Goal: Task Accomplishment & Management: Manage account settings

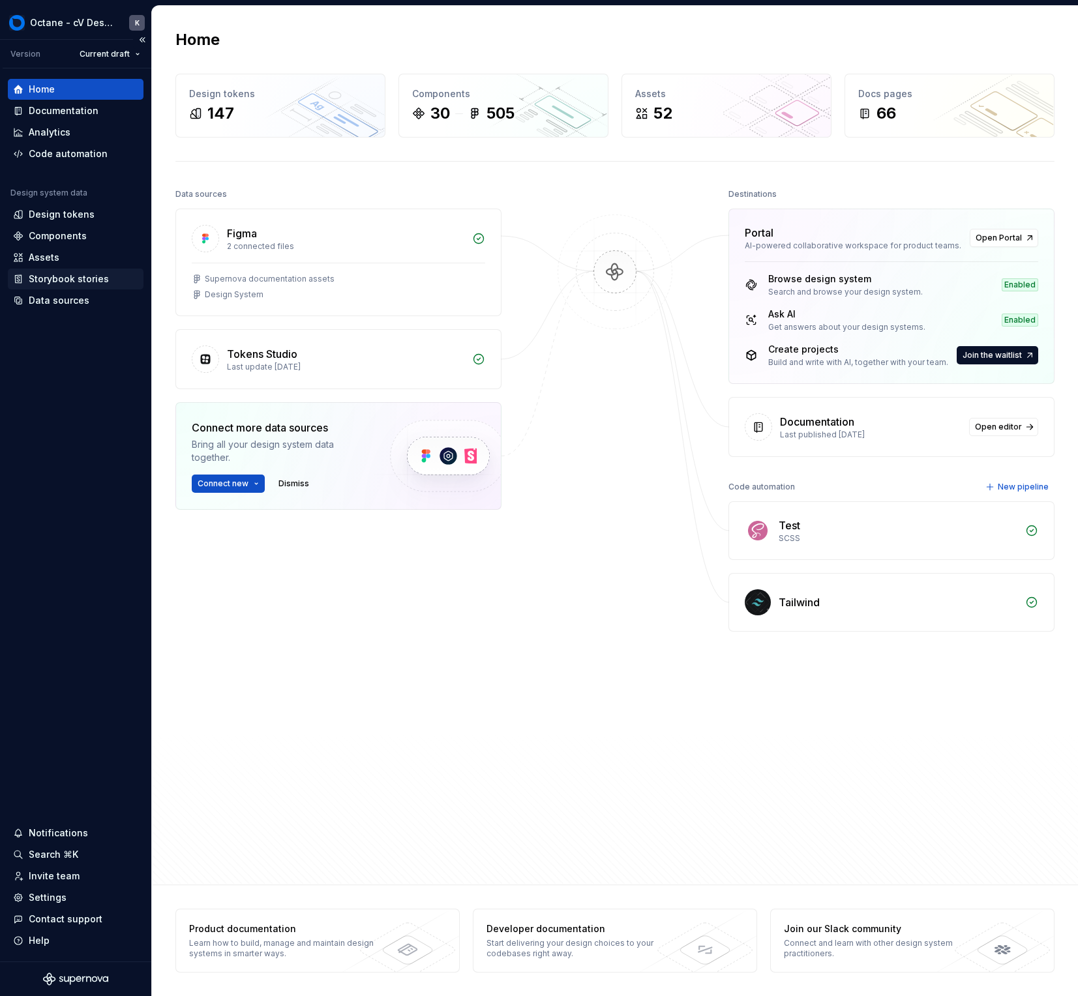
click at [108, 279] on div "Storybook stories" at bounding box center [75, 278] width 125 height 13
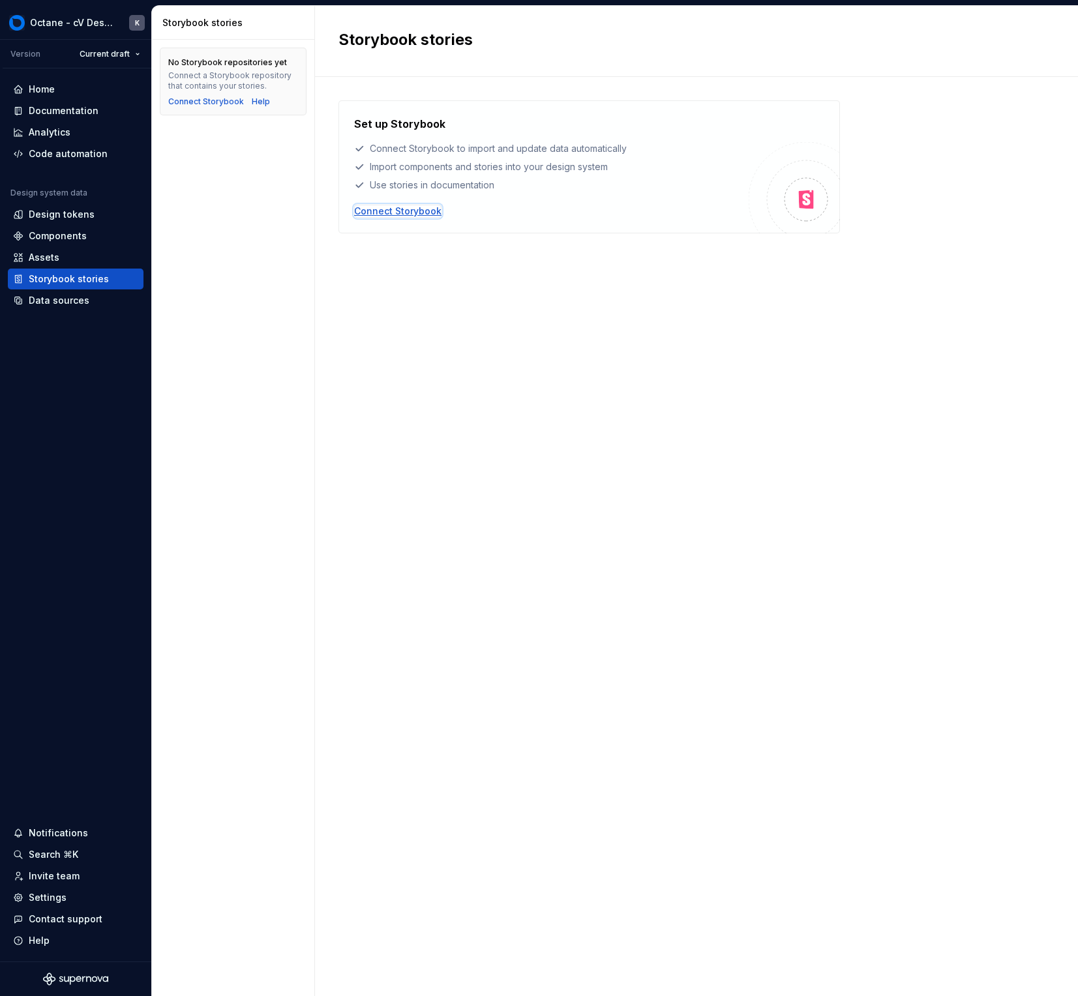
click at [420, 209] on div "Connect Storybook" at bounding box center [397, 211] width 87 height 13
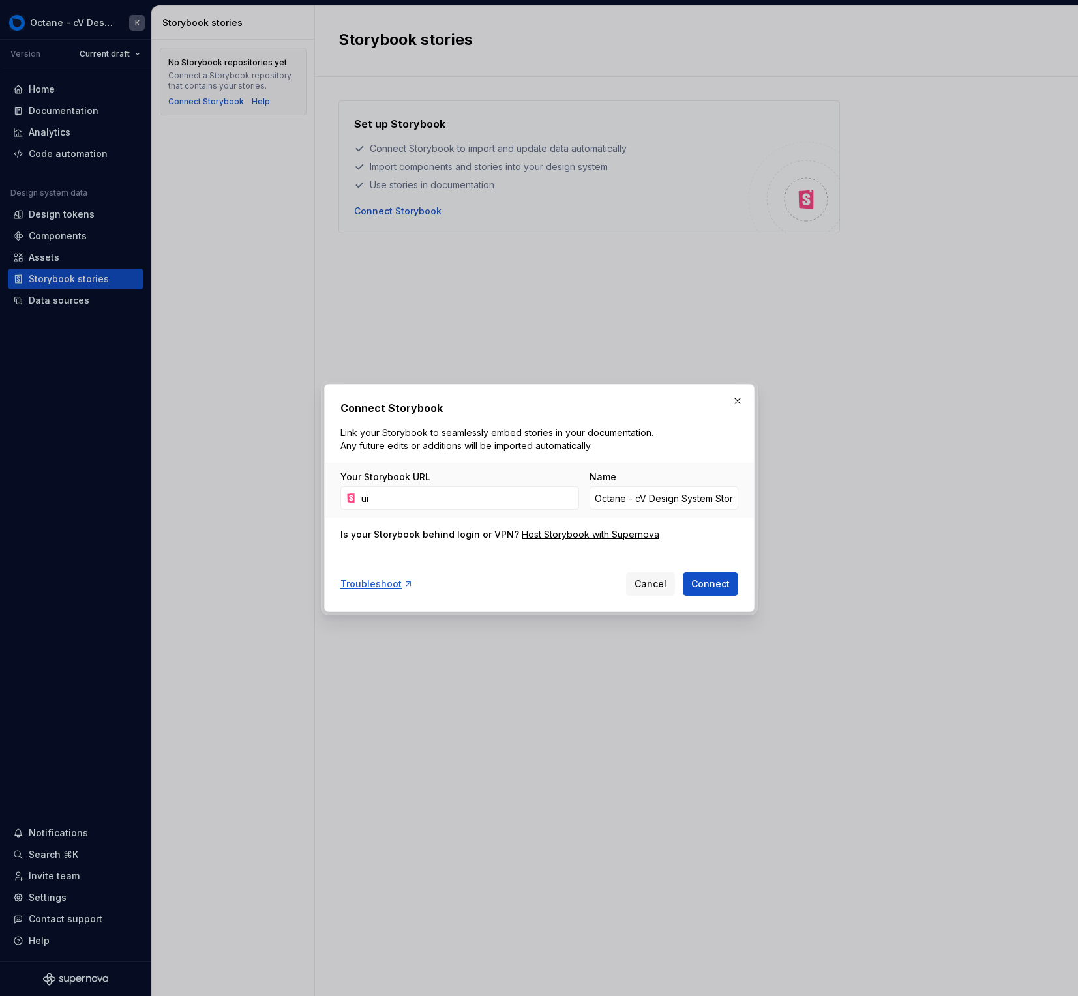
type input "u"
click at [539, 539] on div "Host Storybook with Supernova" at bounding box center [590, 534] width 138 height 13
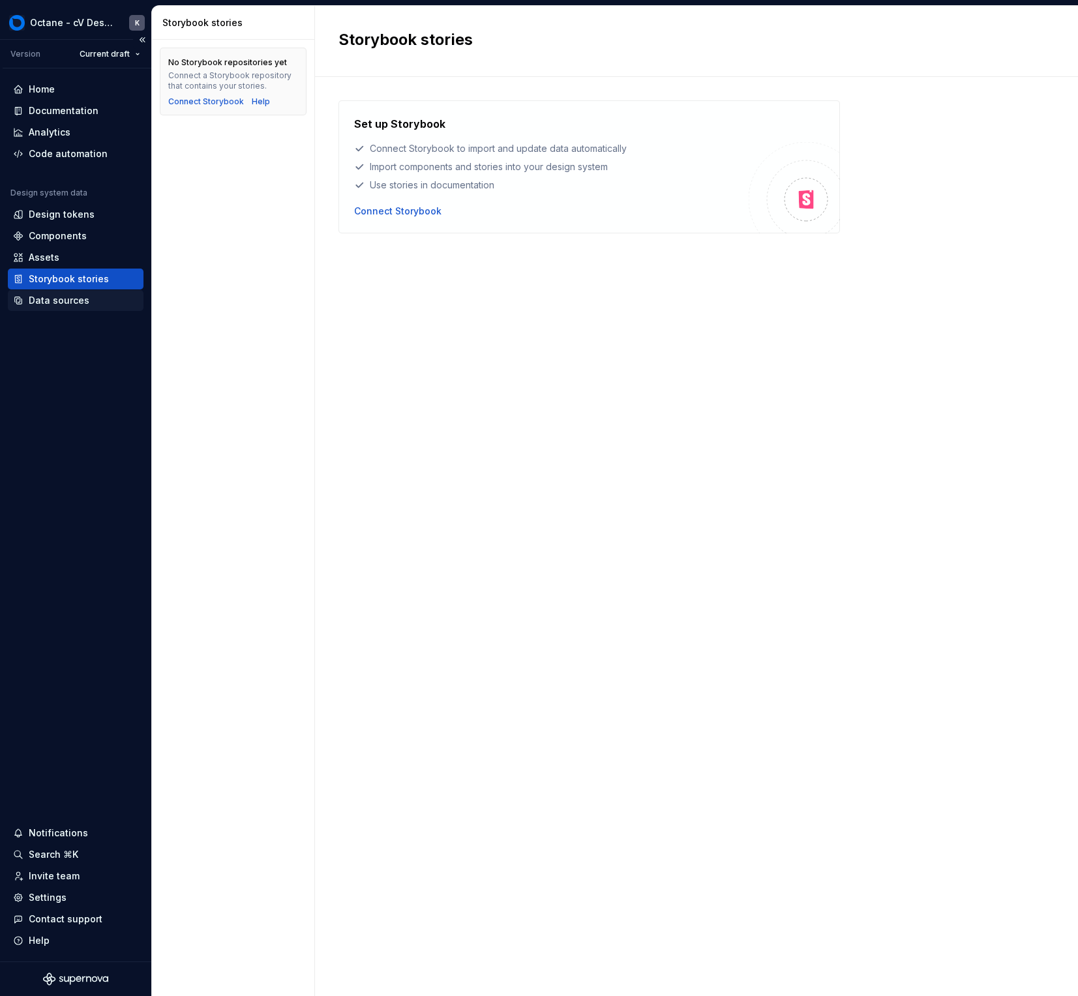
click at [31, 297] on div "Data sources" at bounding box center [59, 300] width 61 height 13
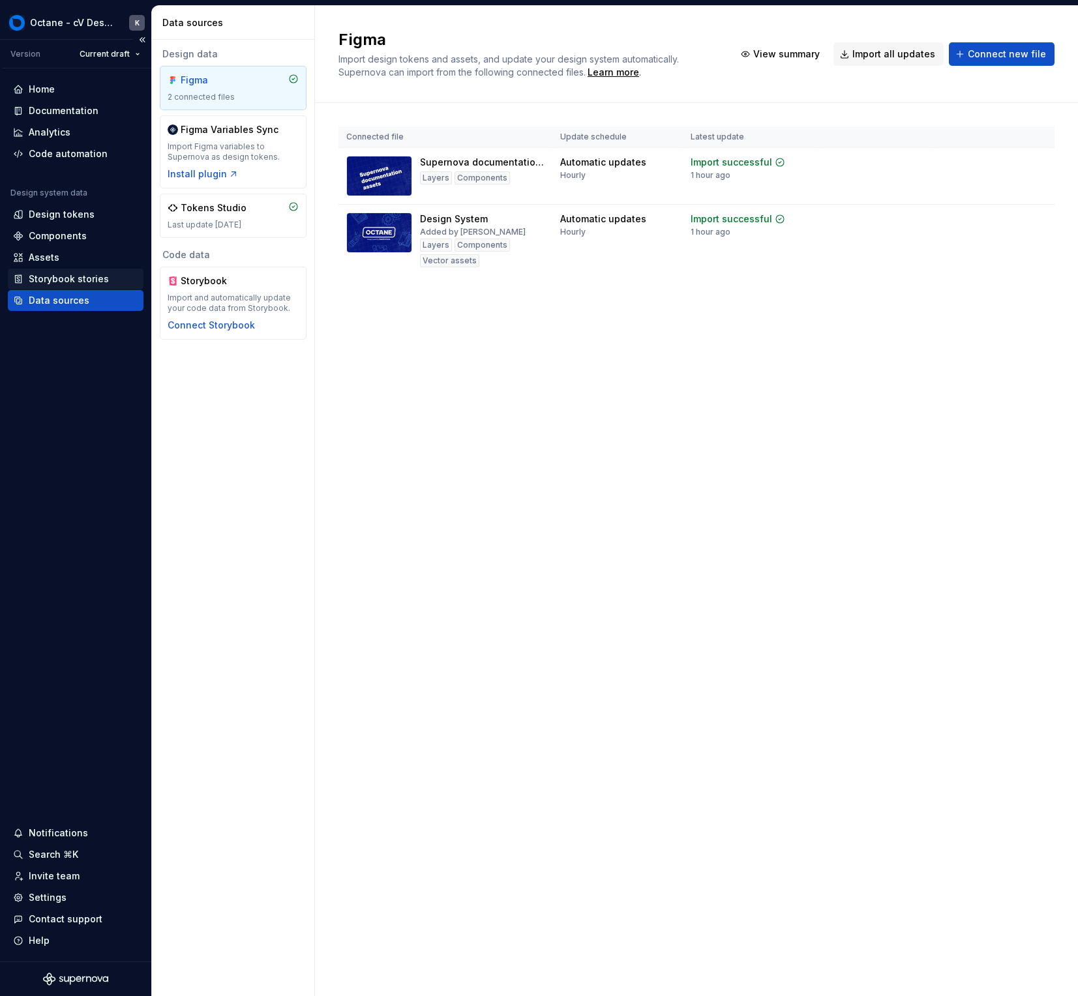
click at [47, 272] on div "Storybook stories" at bounding box center [76, 279] width 136 height 21
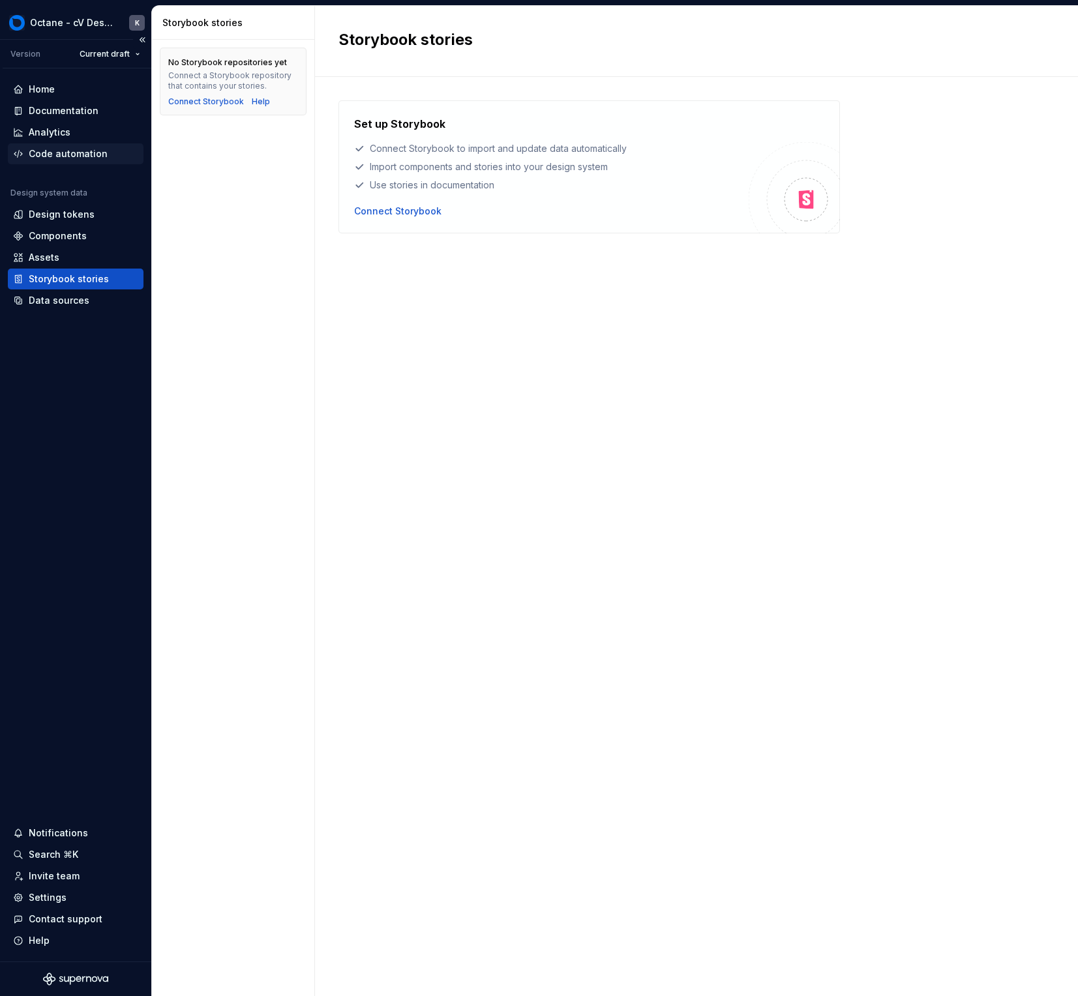
click at [91, 152] on div "Code automation" at bounding box center [68, 153] width 79 height 13
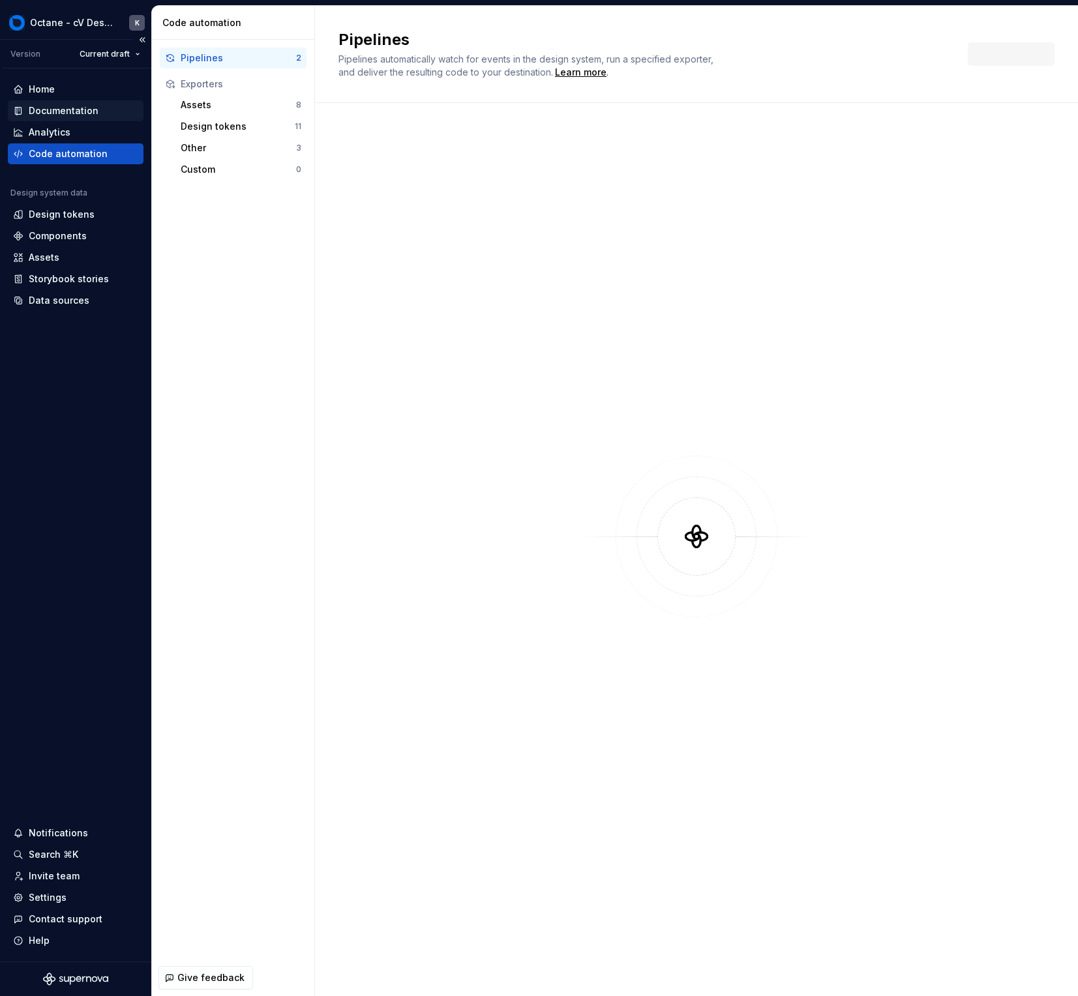
click at [108, 111] on div "Documentation" at bounding box center [75, 110] width 125 height 13
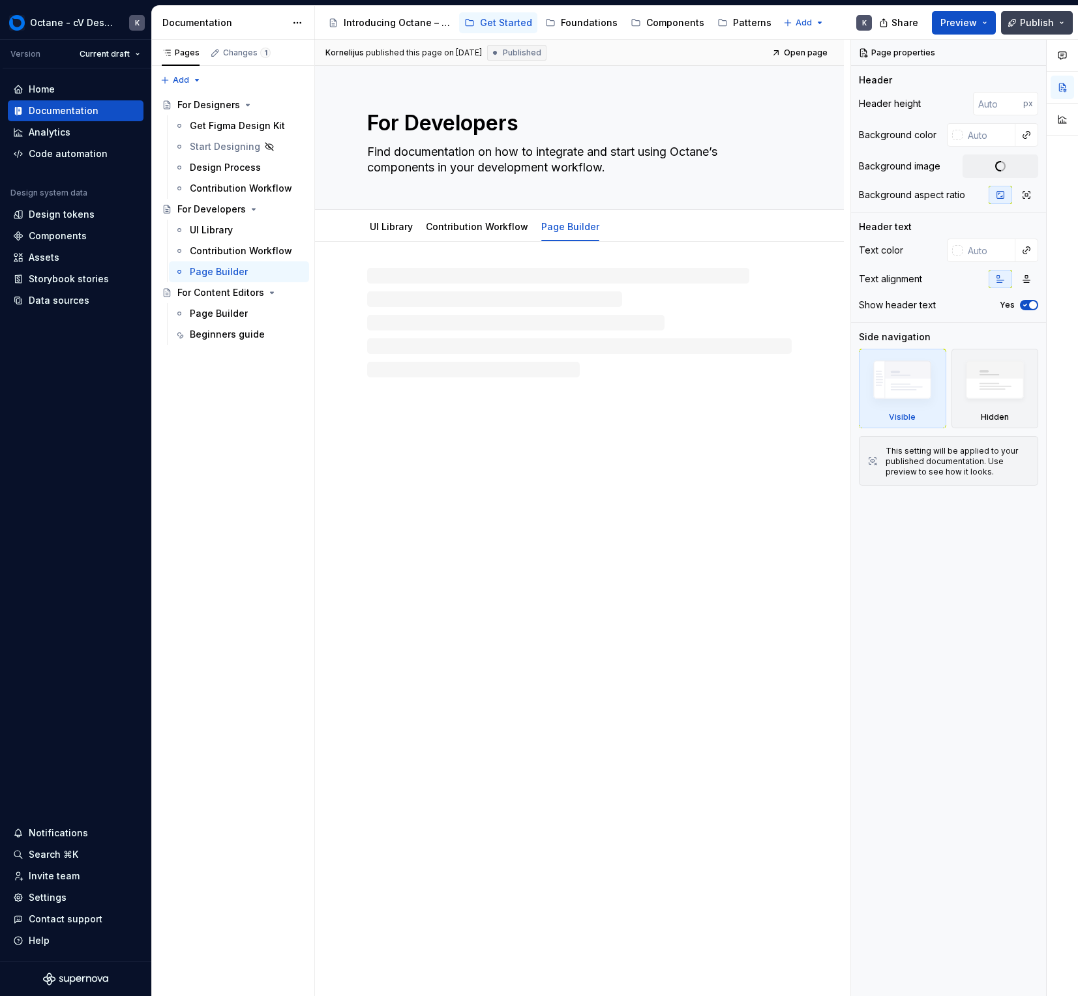
click at [1043, 22] on span "Publish" at bounding box center [1037, 22] width 34 height 13
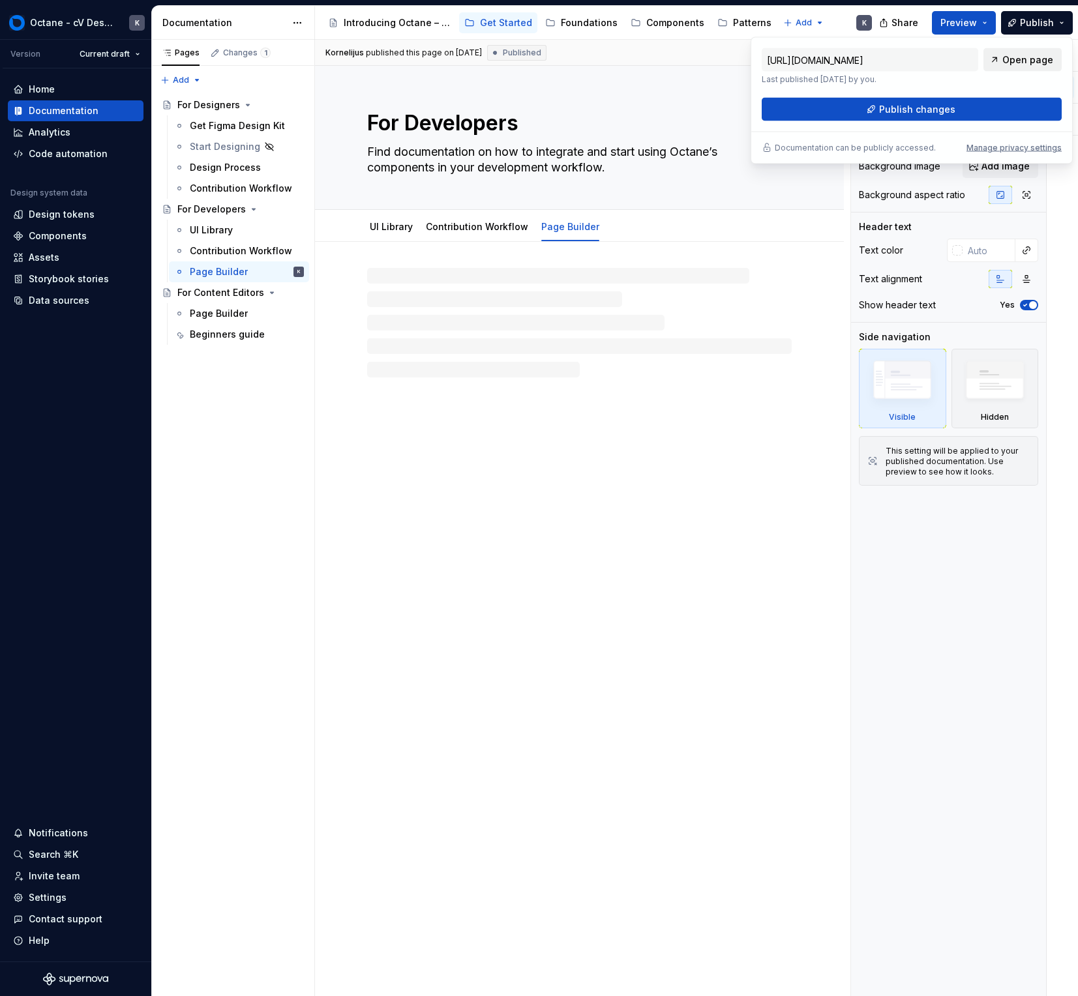
click at [1022, 60] on span "Open page" at bounding box center [1027, 59] width 51 height 13
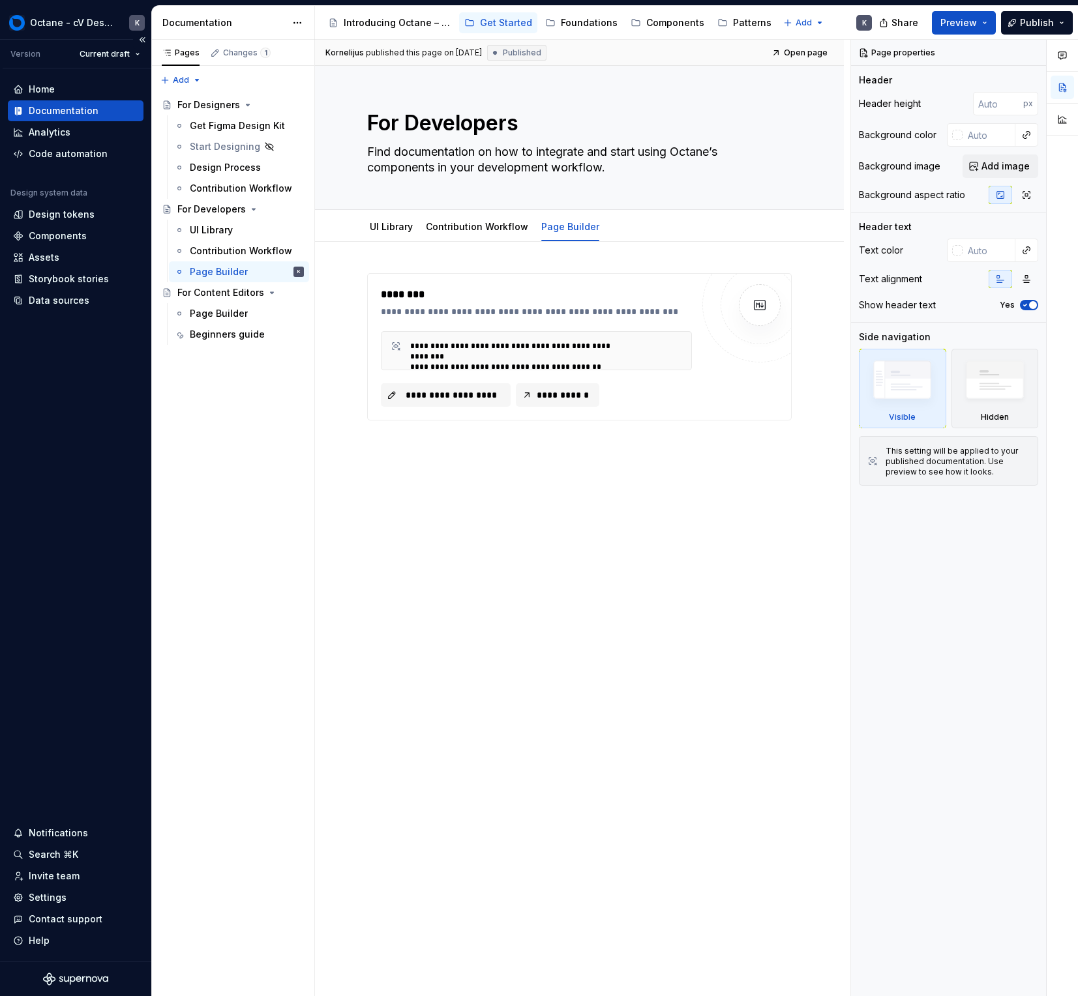
drag, startPoint x: 122, startPoint y: 385, endPoint x: 120, endPoint y: 366, distance: 18.4
click at [121, 375] on div "Home Documentation Analytics Code automation Design system data Design tokens C…" at bounding box center [75, 514] width 151 height 893
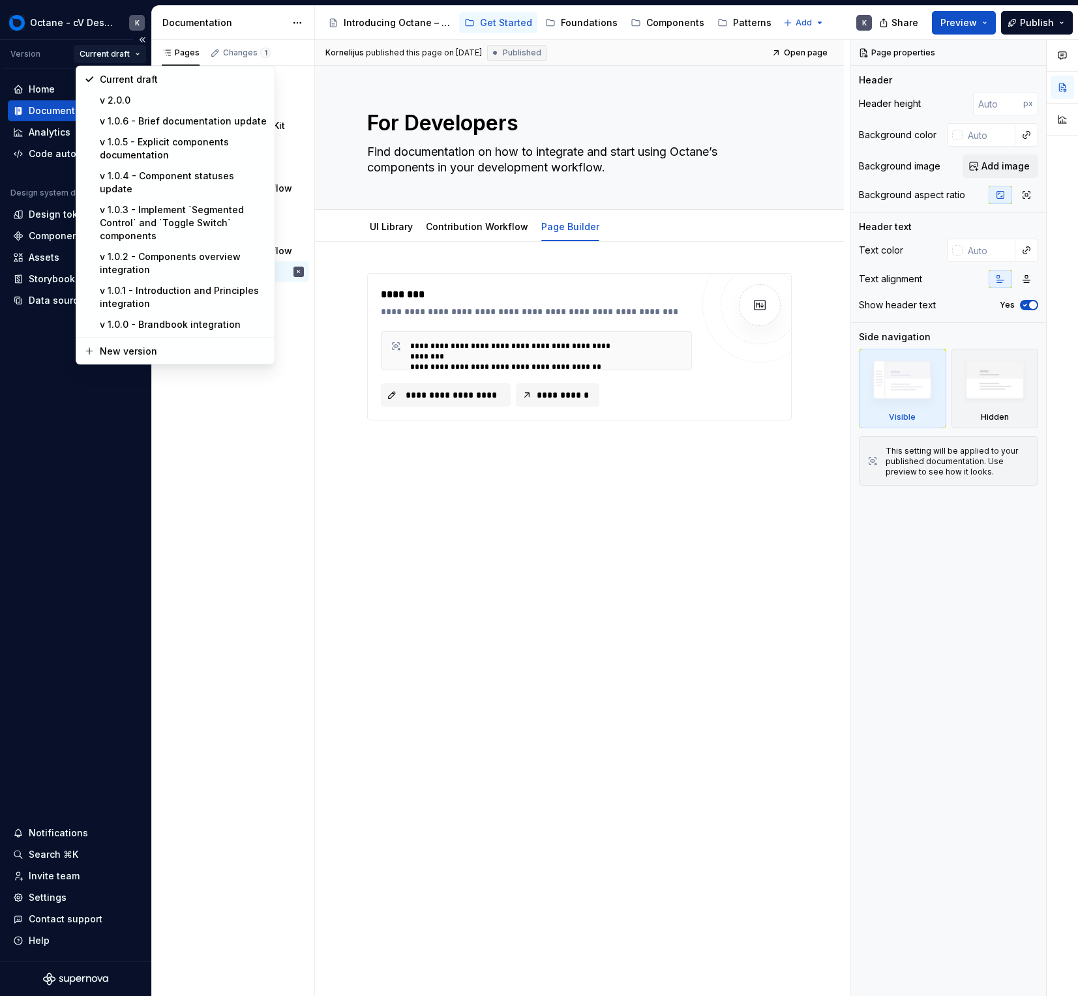
click at [133, 48] on html "Octane - cV Design System K Version Current draft Home Documentation Analytics …" at bounding box center [539, 498] width 1078 height 996
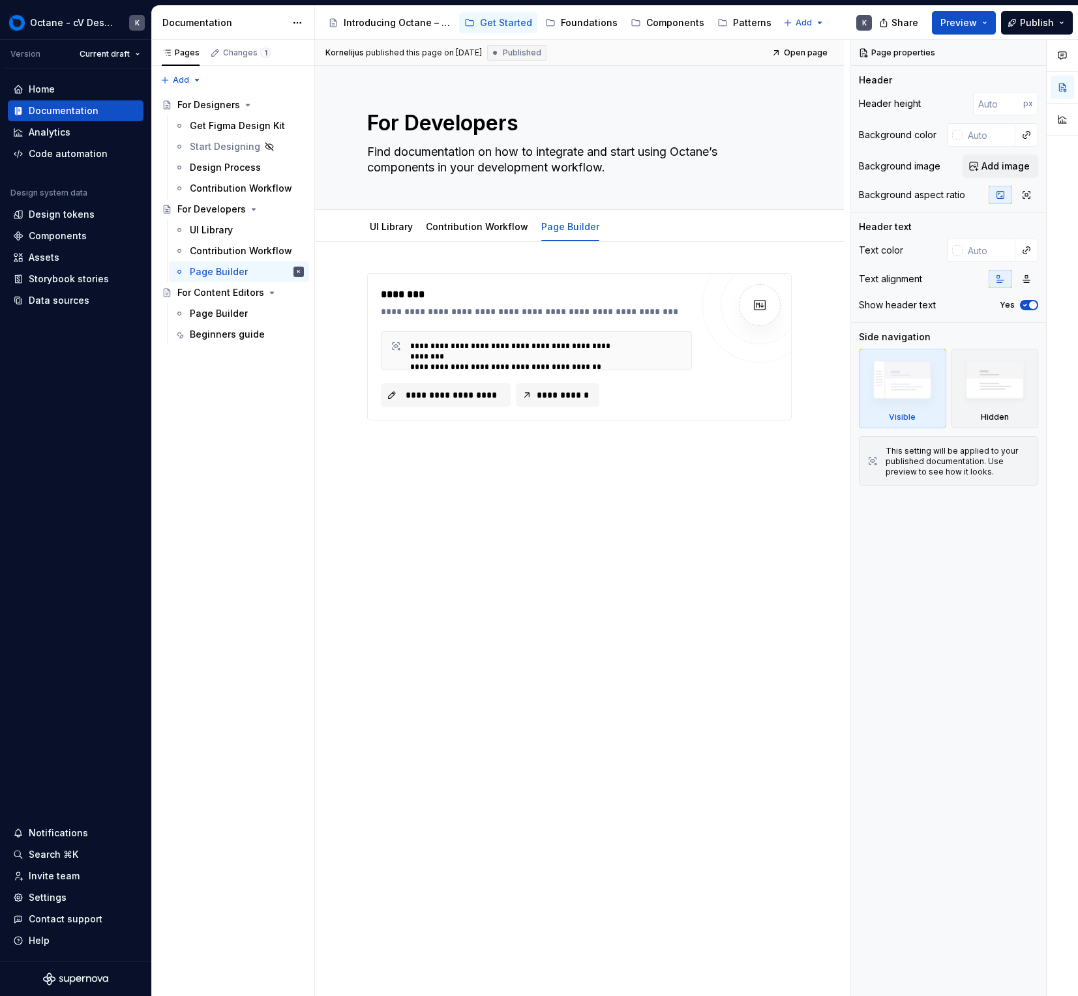
click at [108, 55] on html "Octane - cV Design System K Version Current draft Home Documentation Analytics …" at bounding box center [539, 498] width 1078 height 996
click at [46, 298] on div "Data sources" at bounding box center [59, 300] width 61 height 13
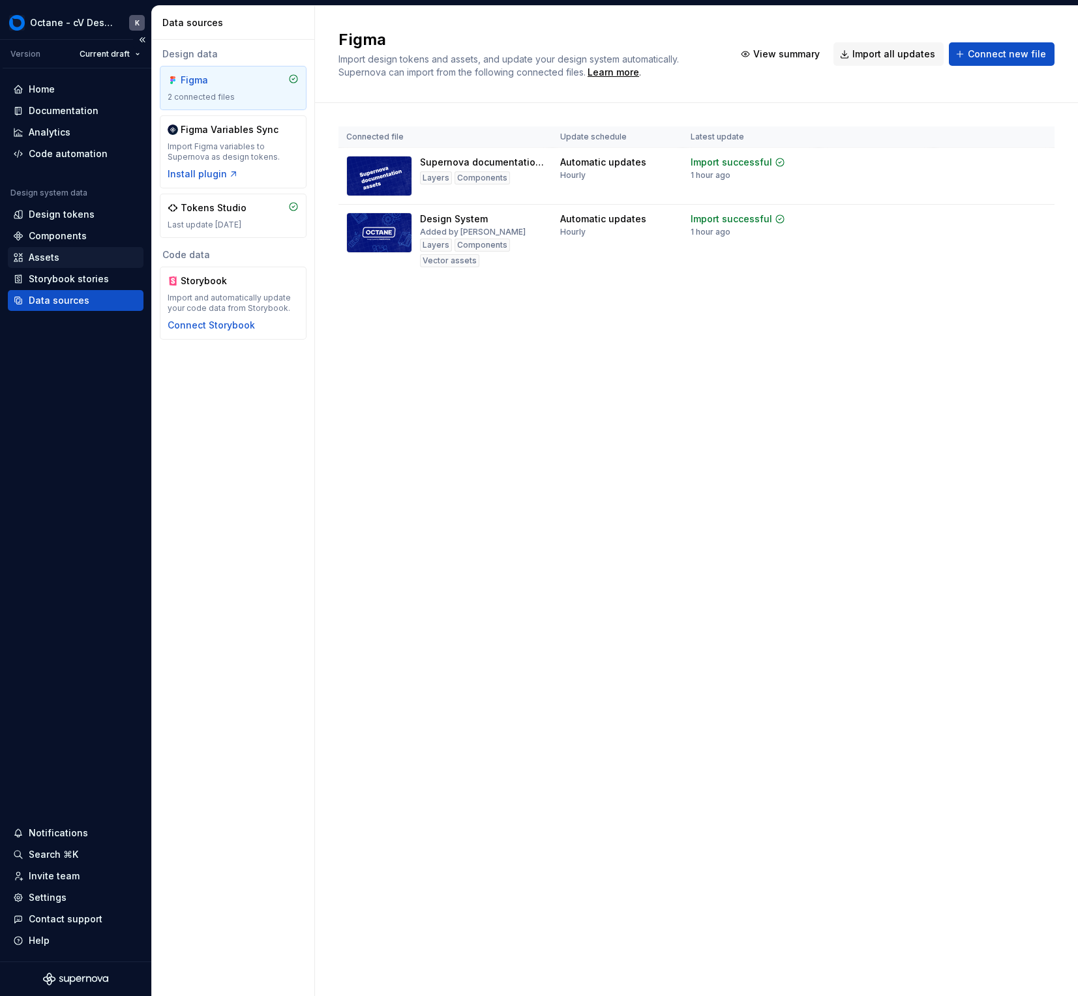
click at [51, 256] on div "Assets" at bounding box center [44, 257] width 31 height 13
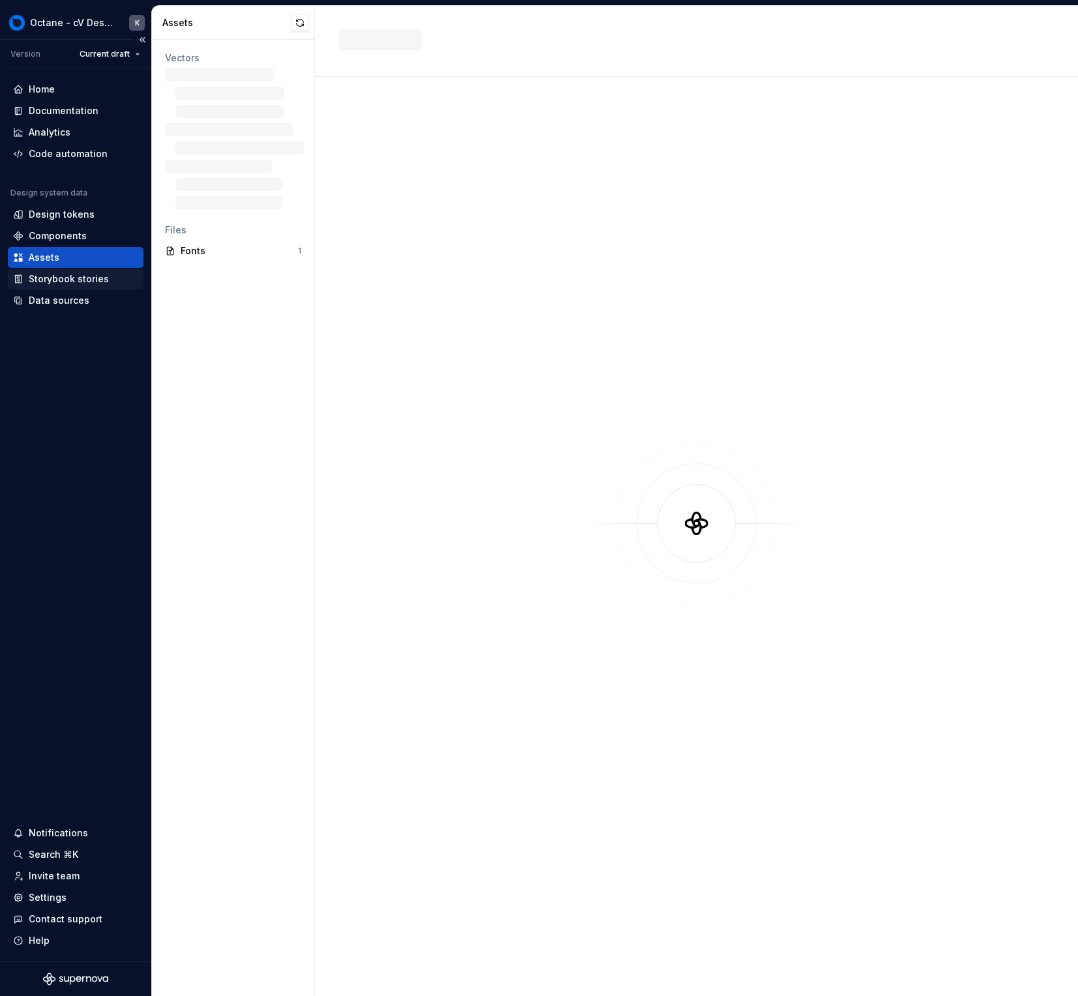
click at [44, 276] on div "Storybook stories" at bounding box center [69, 278] width 80 height 13
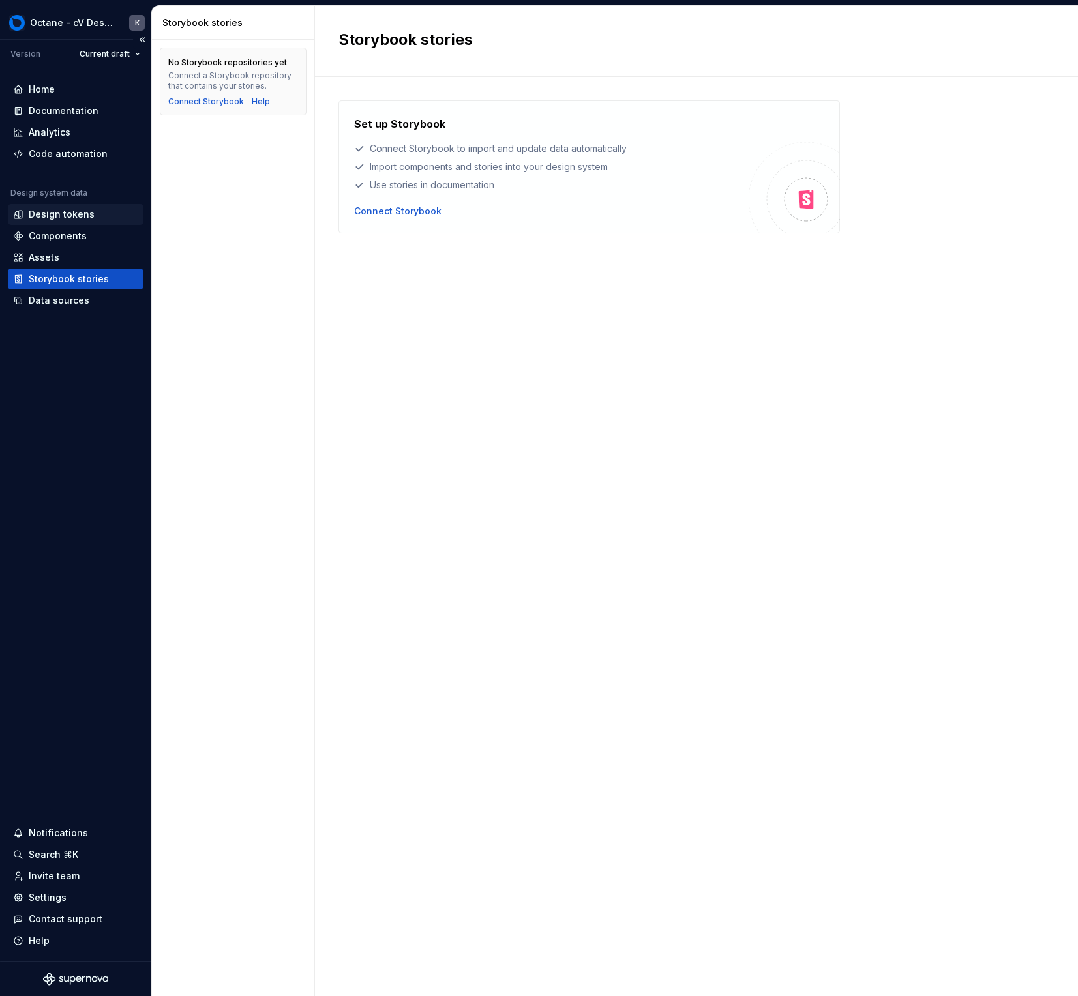
click at [50, 224] on div "Design tokens" at bounding box center [76, 214] width 136 height 21
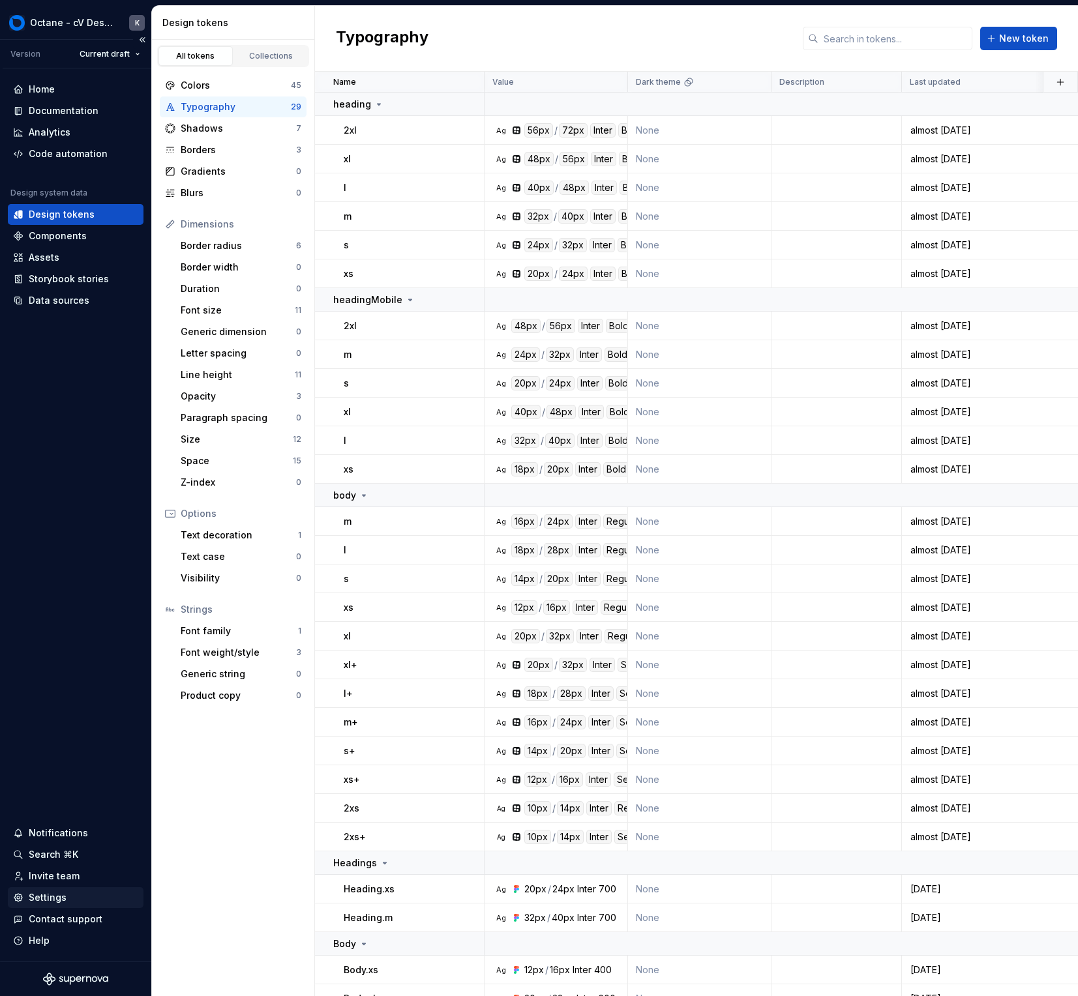
click at [61, 897] on div "Settings" at bounding box center [48, 897] width 38 height 13
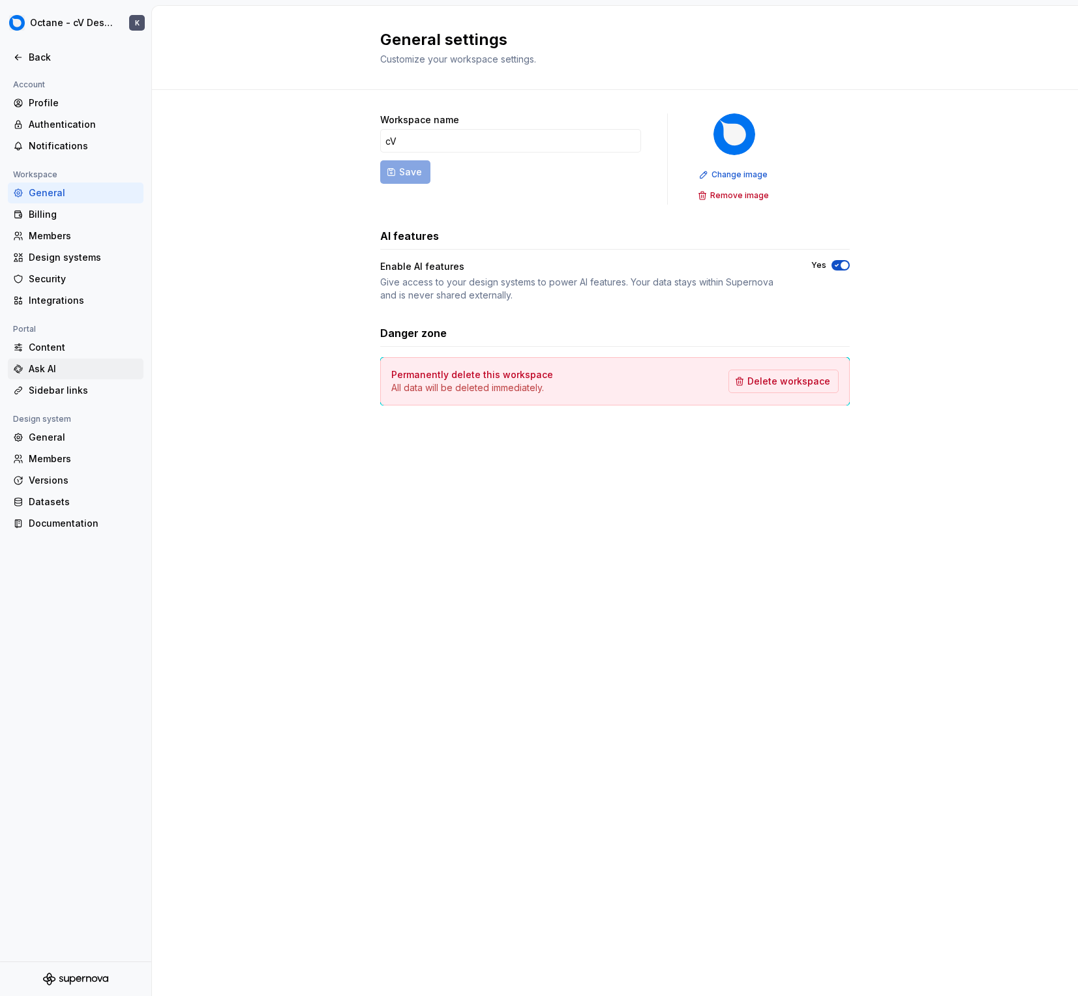
click at [83, 374] on div "Ask AI" at bounding box center [84, 368] width 110 height 13
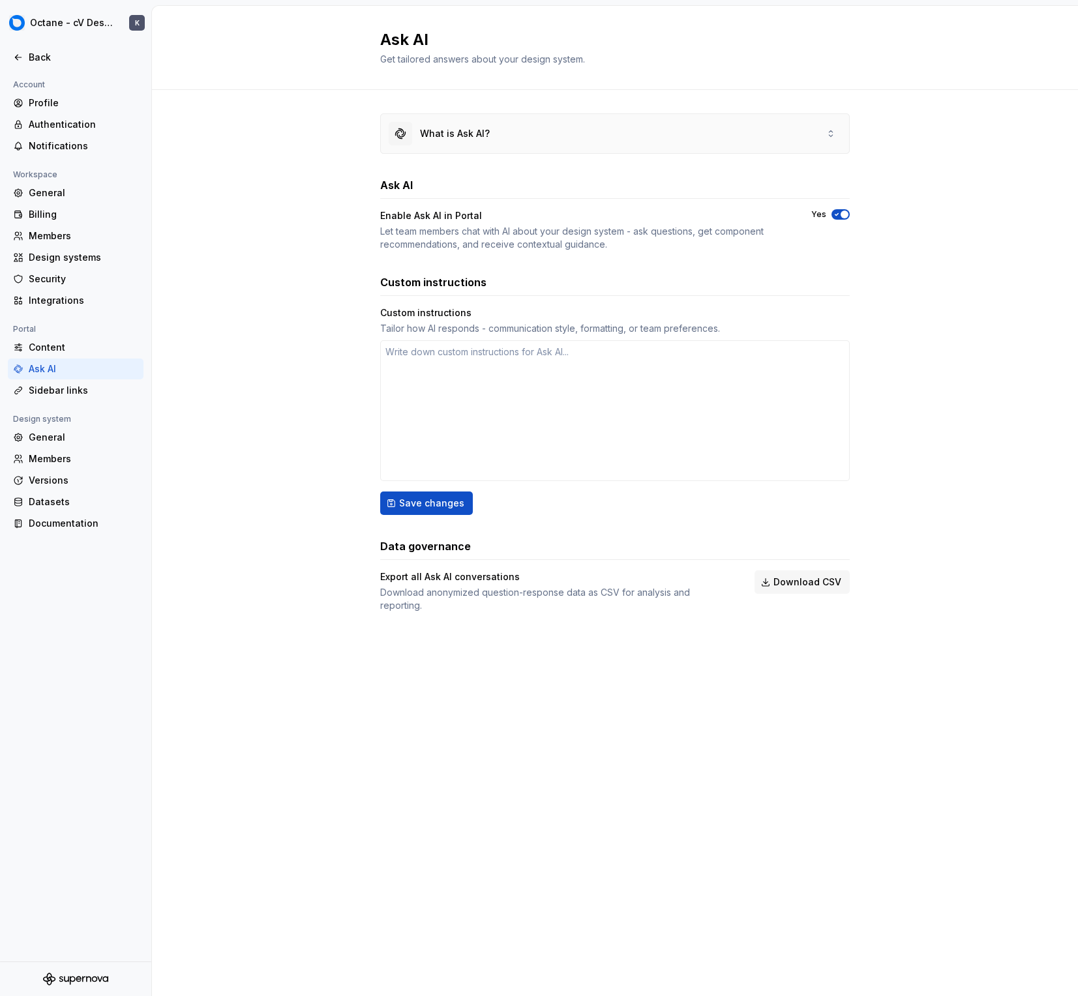
click at [565, 132] on div "What is Ask AI?" at bounding box center [615, 133] width 468 height 39
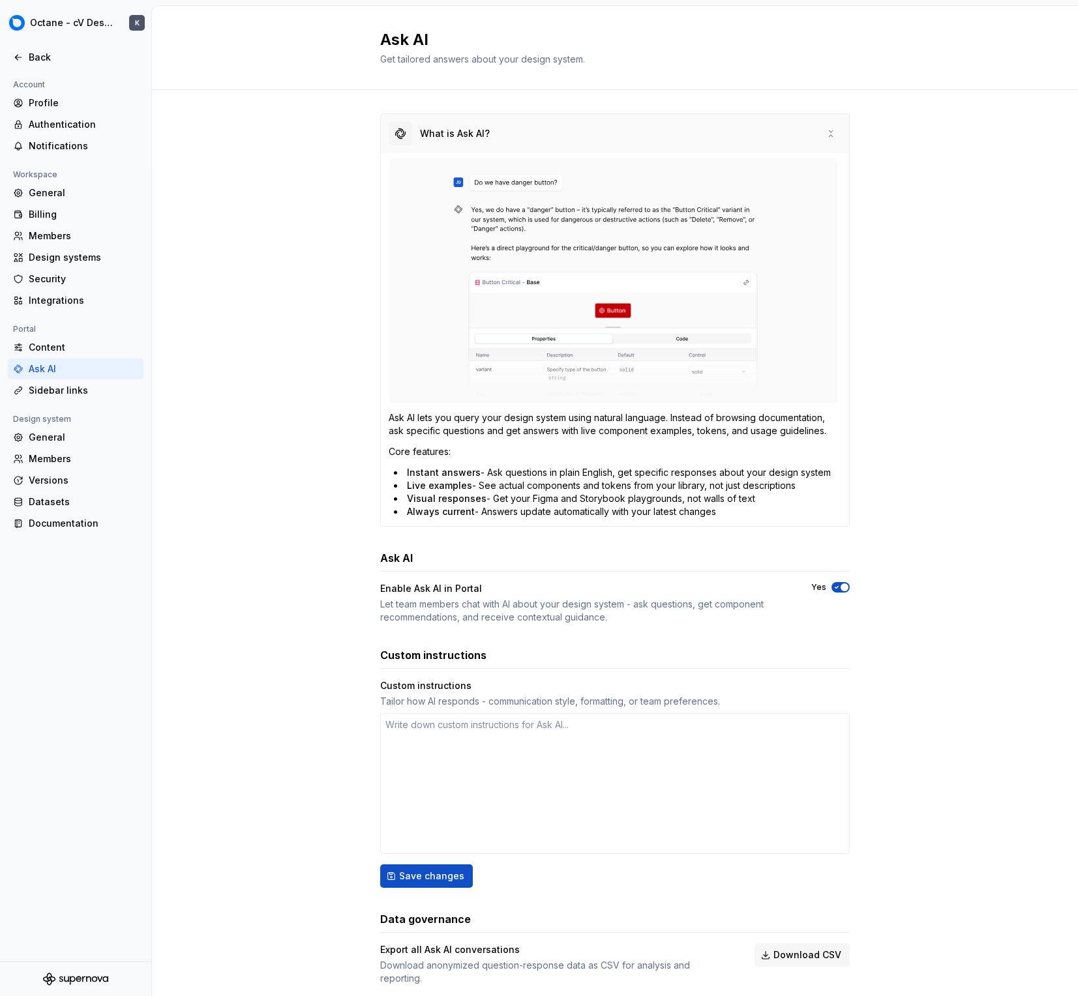
click at [565, 132] on div "What is Ask AI?" at bounding box center [615, 133] width 468 height 39
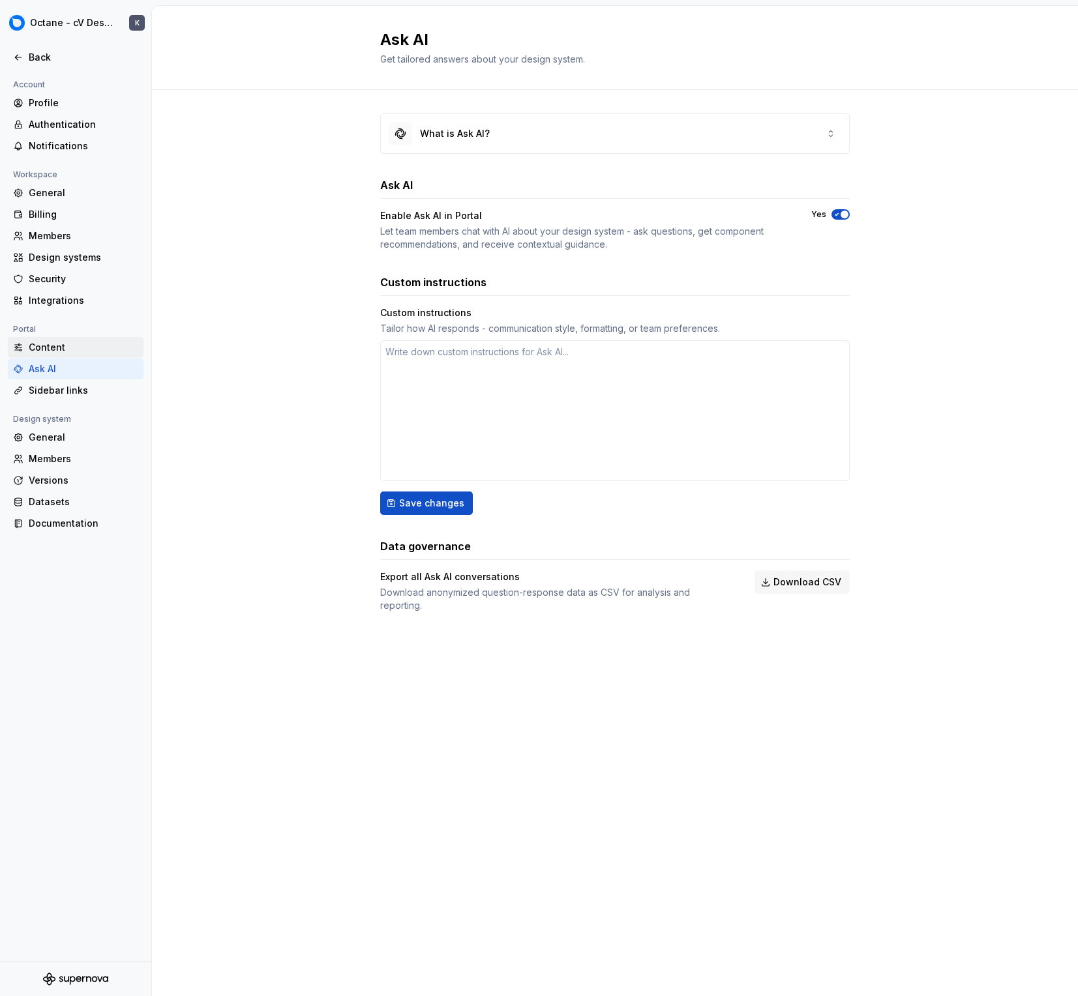
click at [59, 353] on div "Content" at bounding box center [84, 347] width 110 height 13
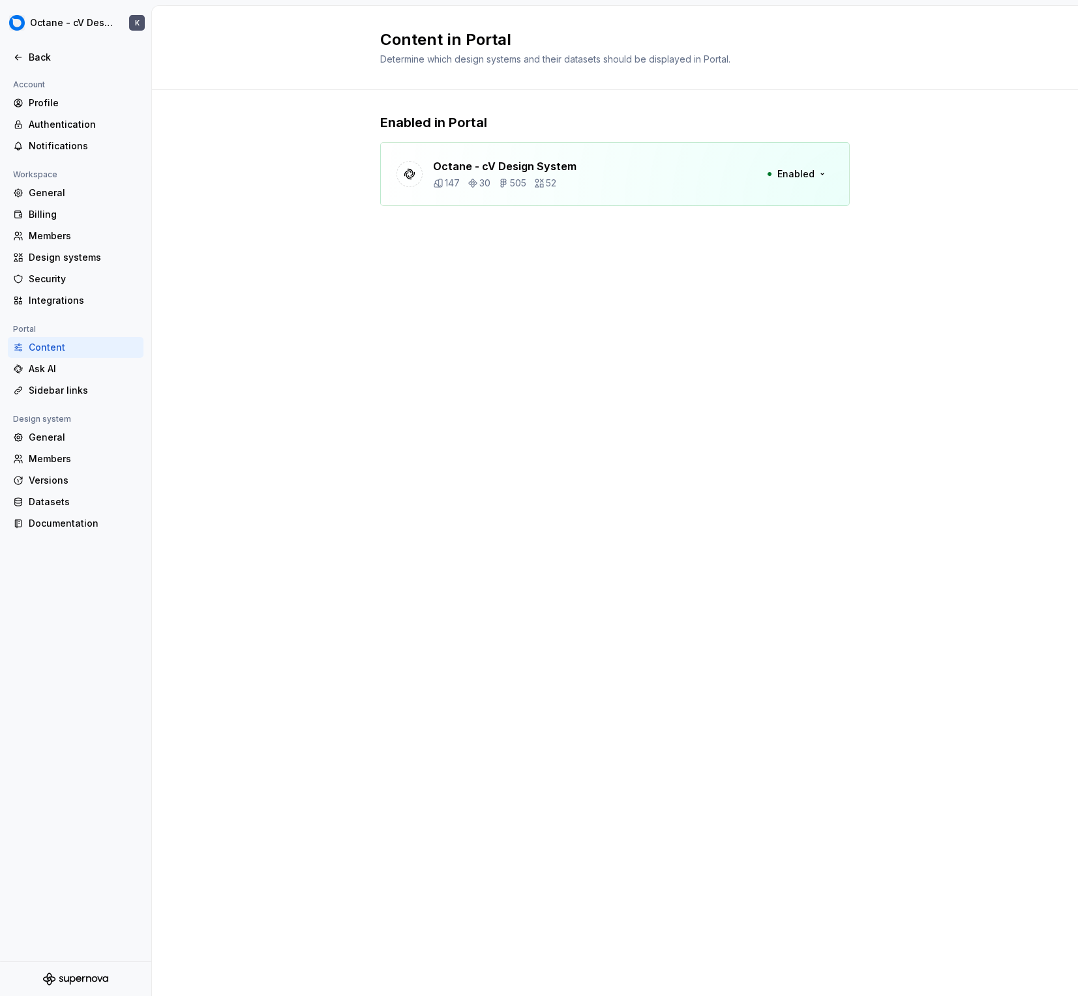
click at [630, 171] on div "Octane - cV Design System 147 30 505 52 Enabled" at bounding box center [614, 174] width 469 height 64
click at [564, 171] on p "Octane - cV Design System" at bounding box center [504, 166] width 143 height 16
click at [70, 385] on div "Sidebar links" at bounding box center [84, 390] width 110 height 13
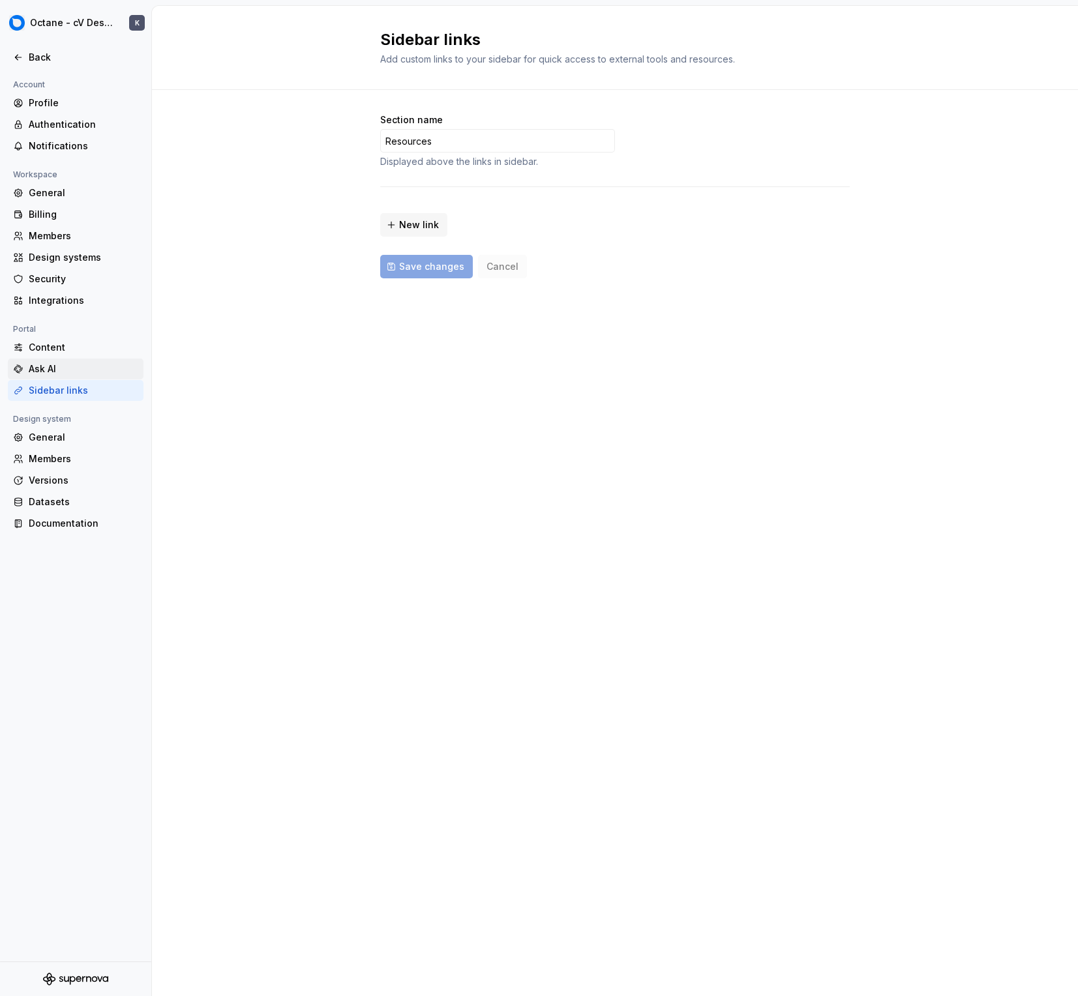
click at [78, 372] on div "Ask AI" at bounding box center [84, 368] width 110 height 13
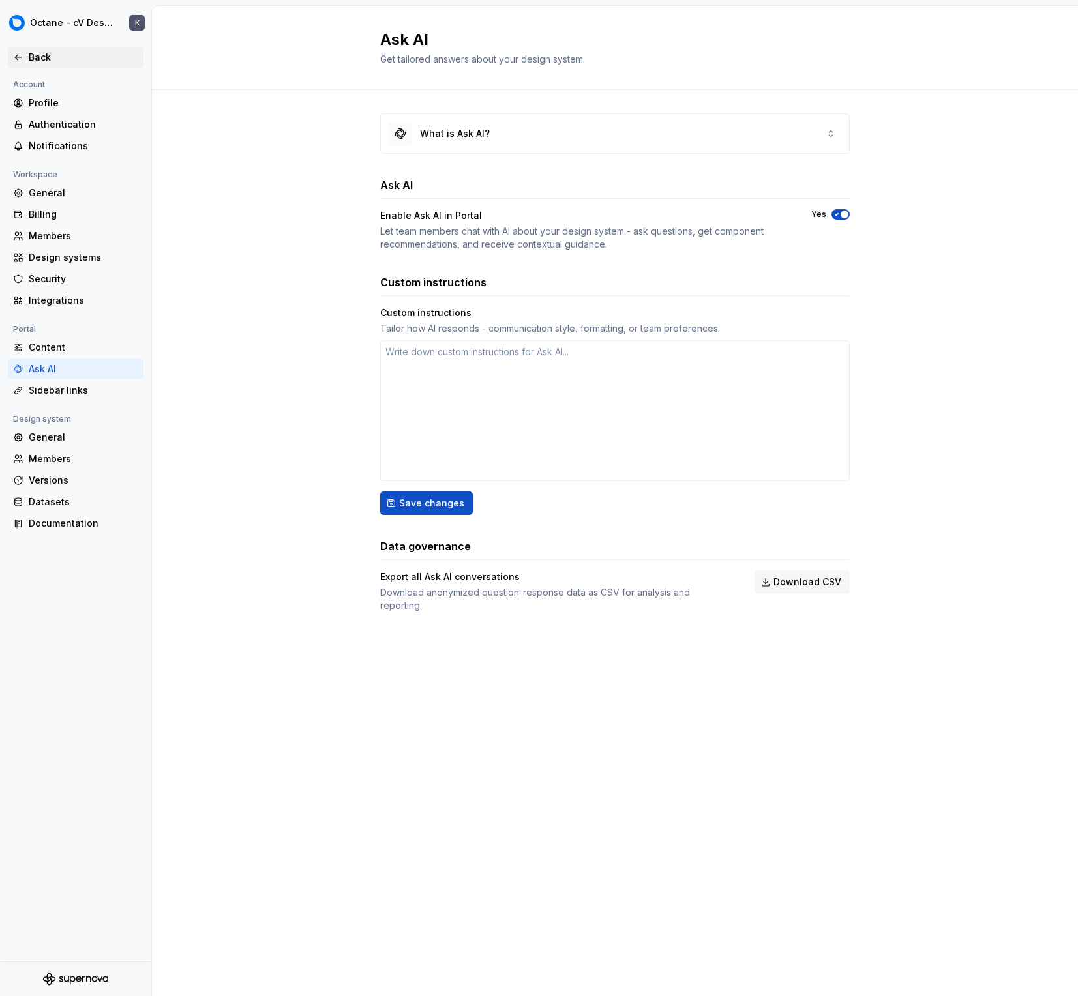
click at [63, 50] on div "Back" at bounding box center [76, 57] width 136 height 21
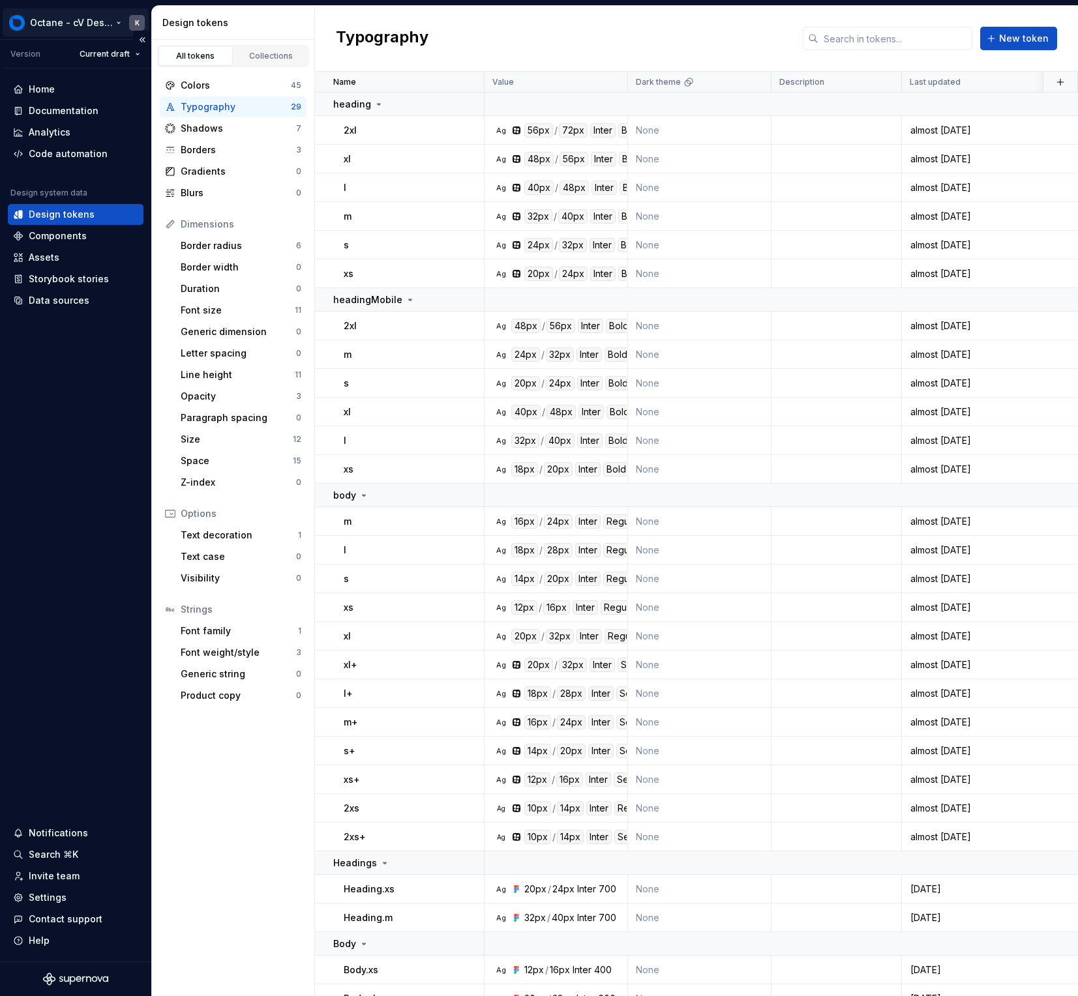
click at [66, 26] on html "Octane - cV Design System K Version Current draft Home Documentation Analytics …" at bounding box center [539, 498] width 1078 height 996
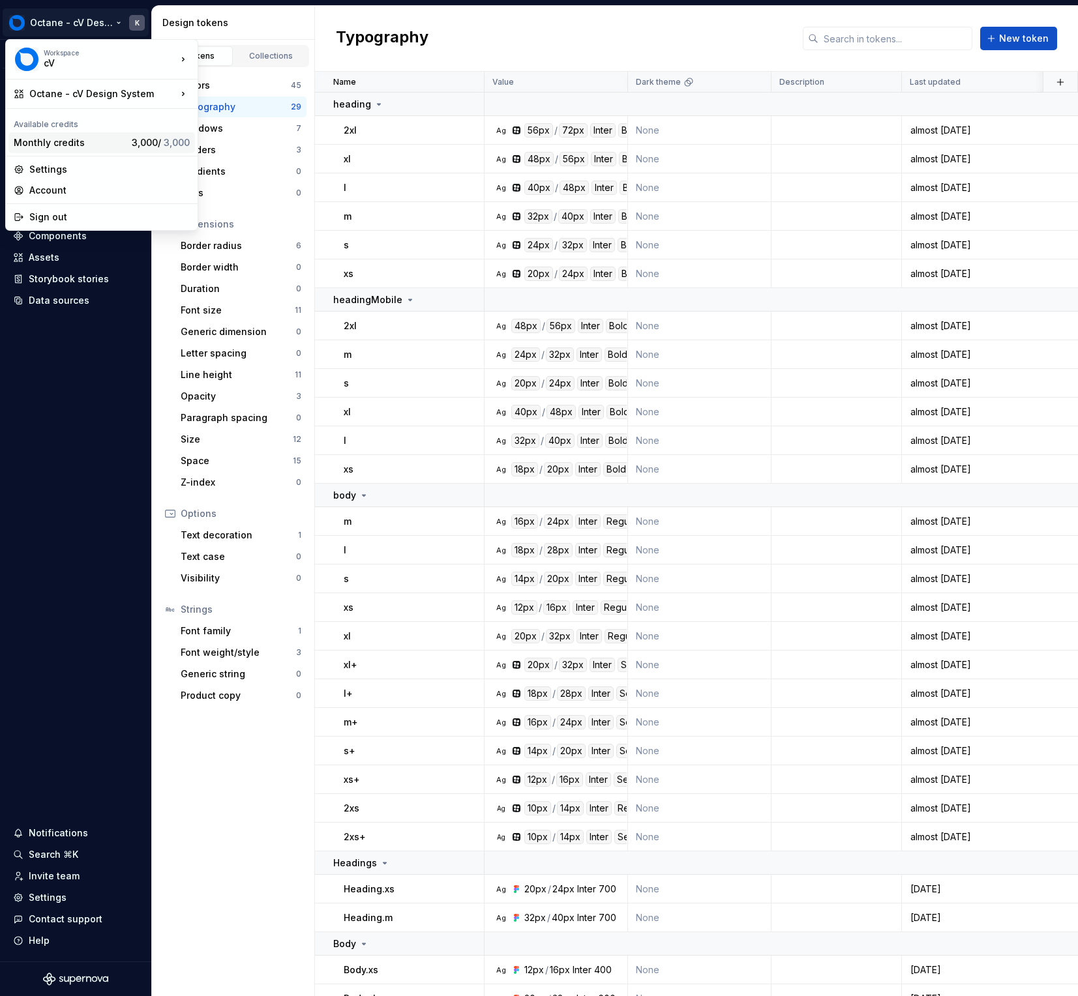
click at [68, 141] on div "Monthly credits" at bounding box center [70, 142] width 113 height 13
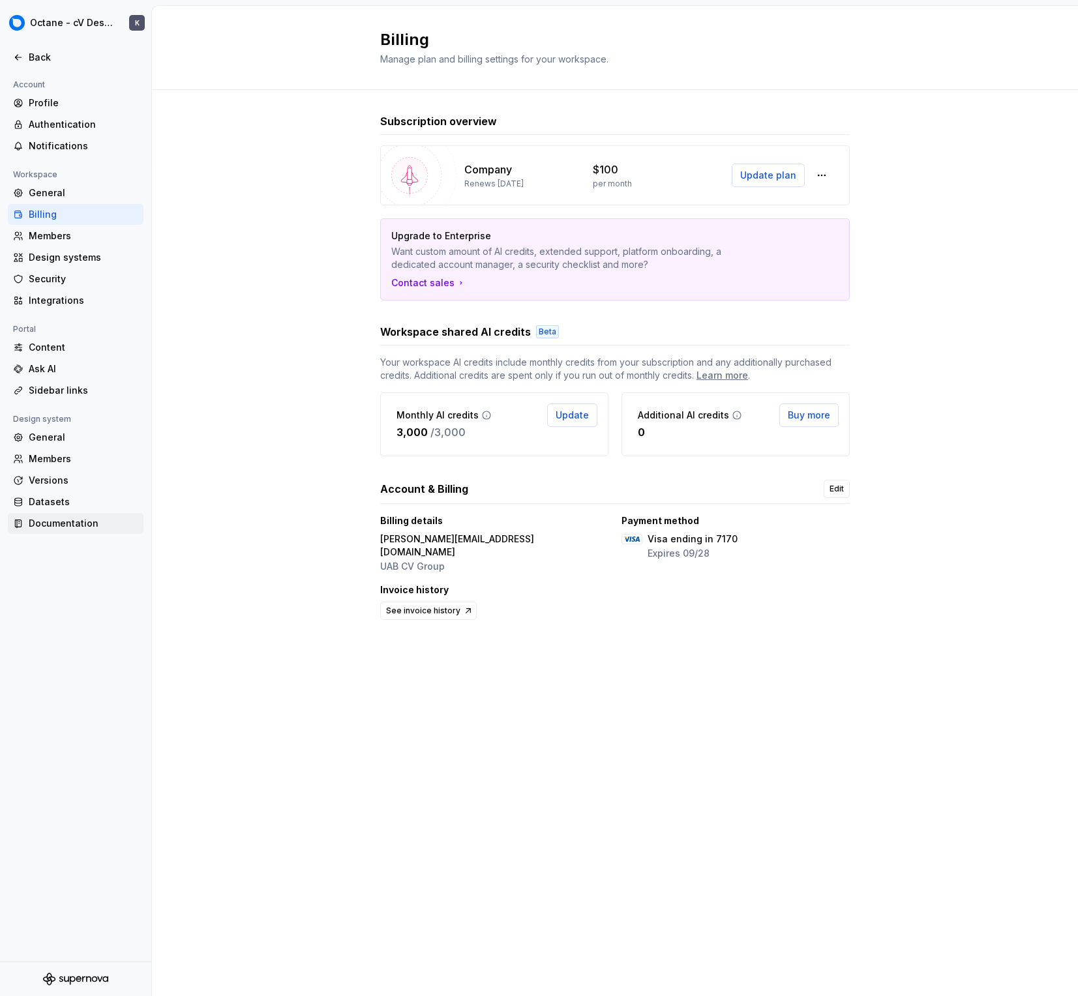
click at [98, 531] on div "Documentation" at bounding box center [76, 523] width 136 height 21
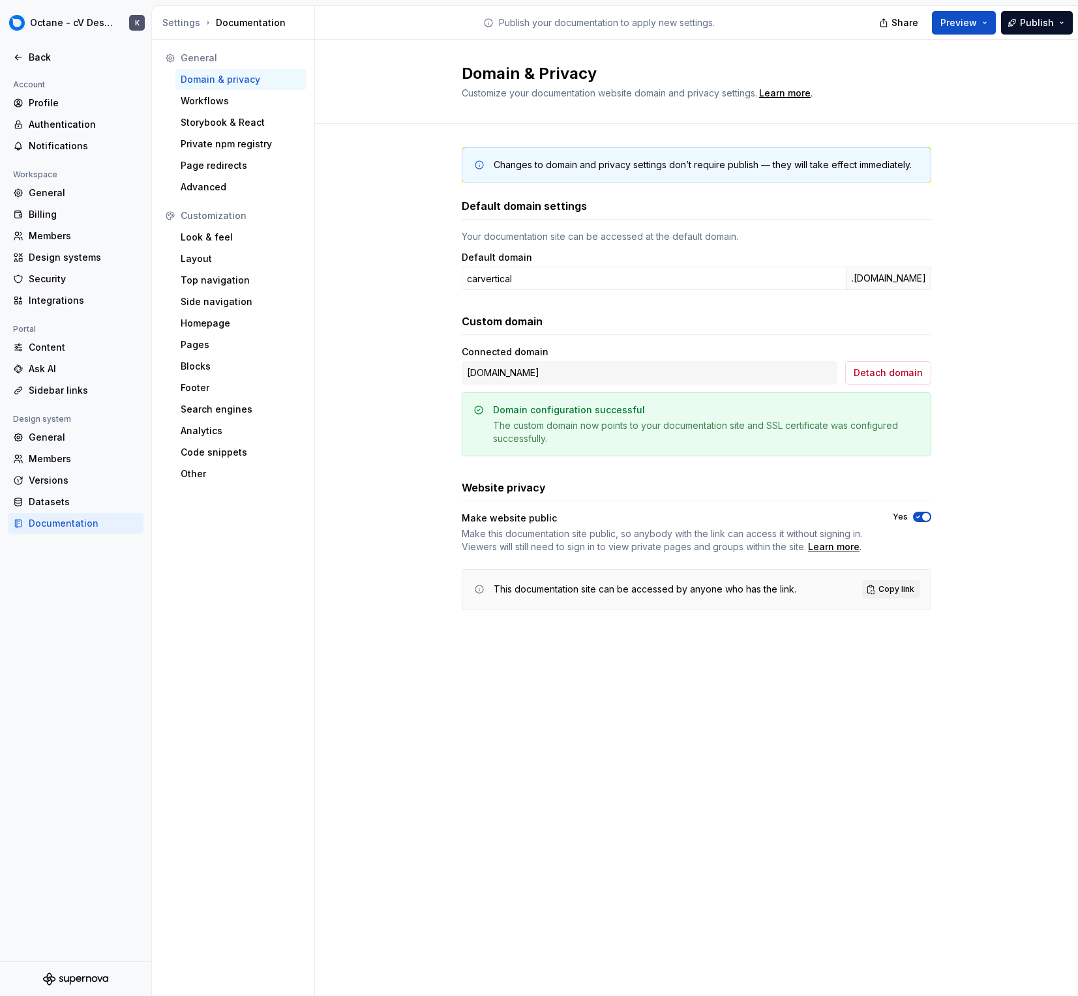
click at [1057, 35] on div "Share Preview Publish" at bounding box center [980, 22] width 196 height 33
click at [1053, 28] on button "Publish" at bounding box center [1037, 22] width 72 height 23
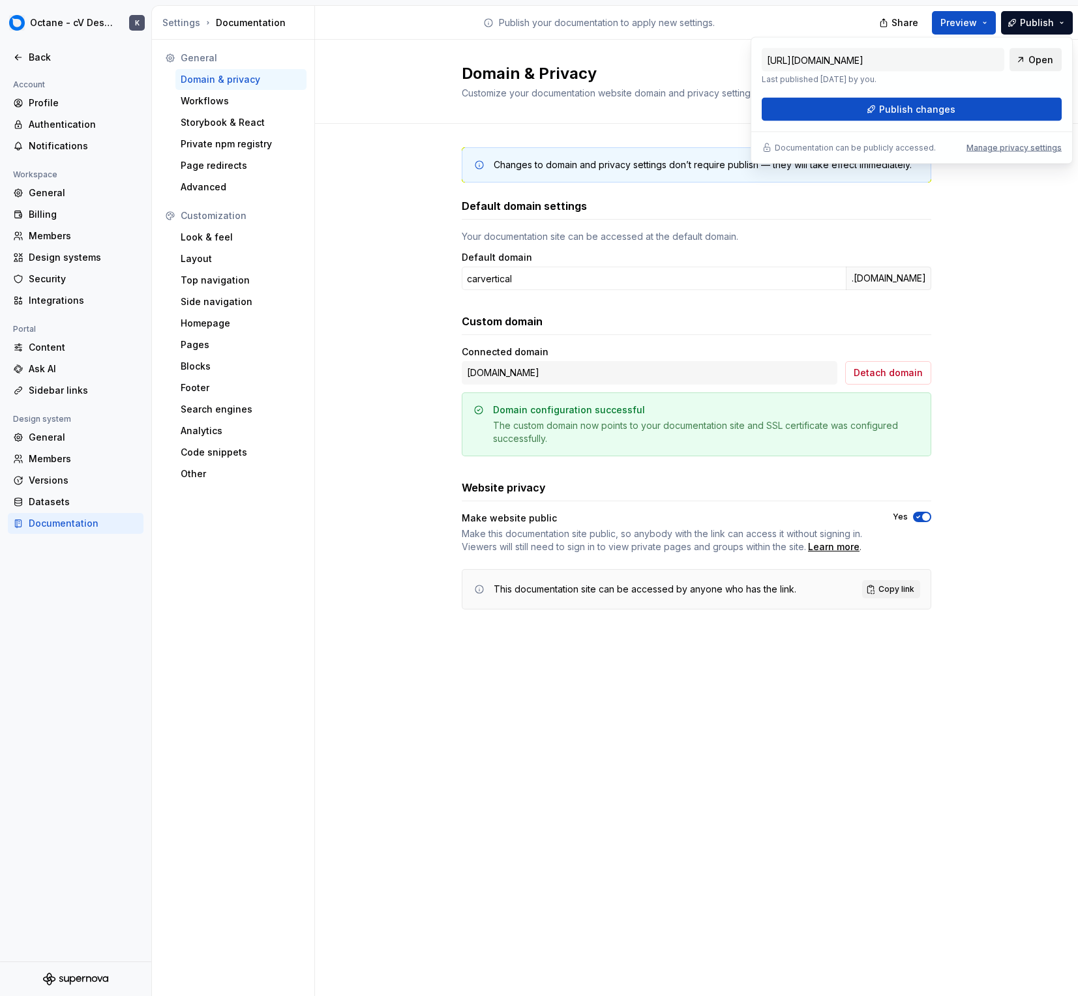
click at [1036, 53] on span "Open" at bounding box center [1040, 59] width 25 height 13
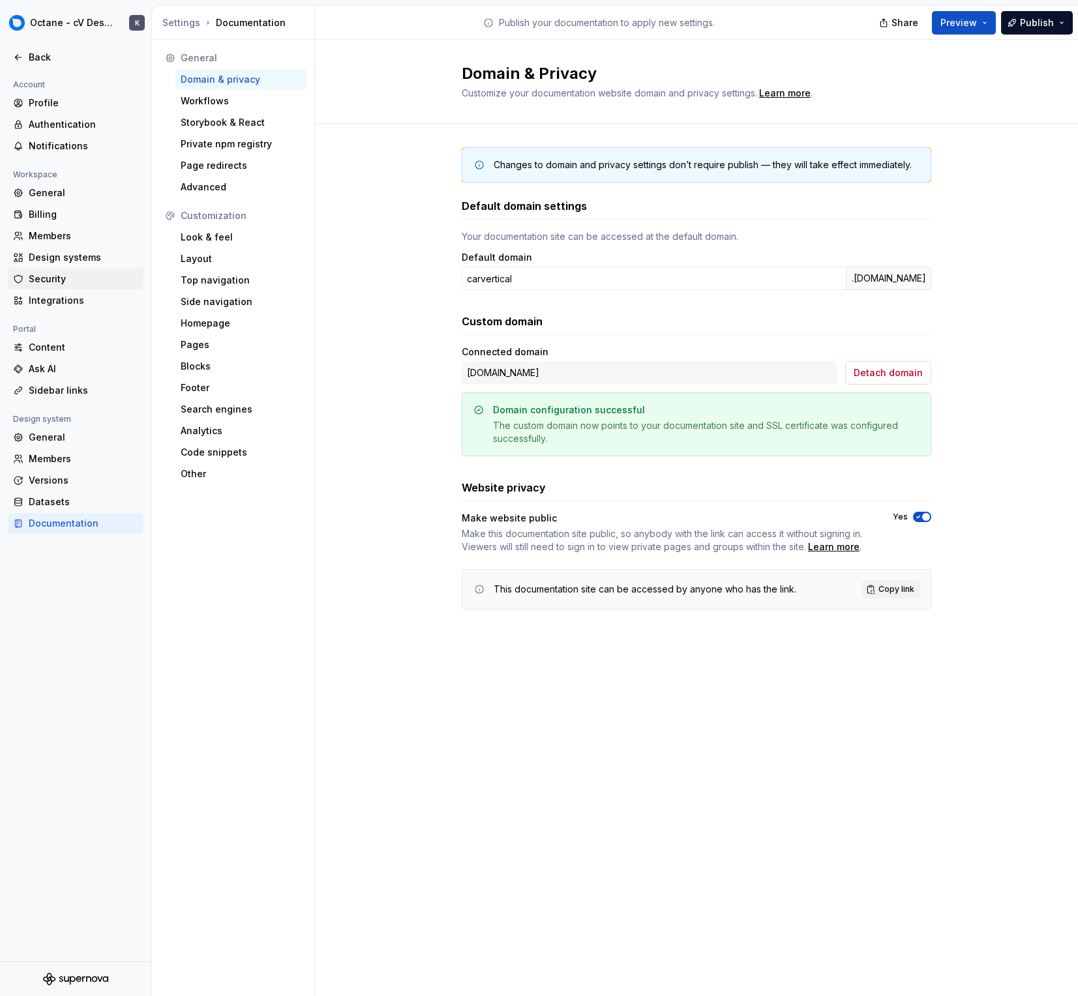
click at [49, 269] on div "Security" at bounding box center [76, 279] width 136 height 21
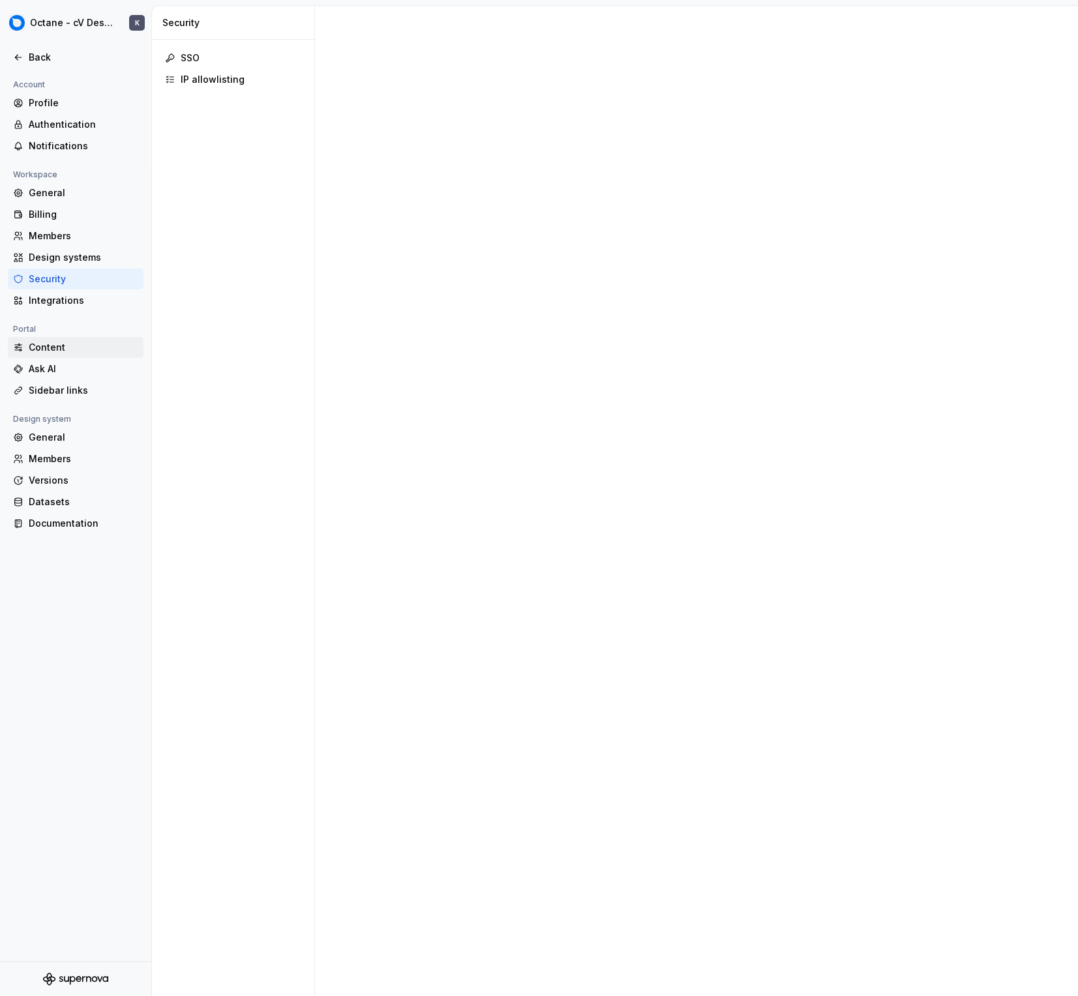
click at [51, 347] on div "Content" at bounding box center [84, 347] width 110 height 13
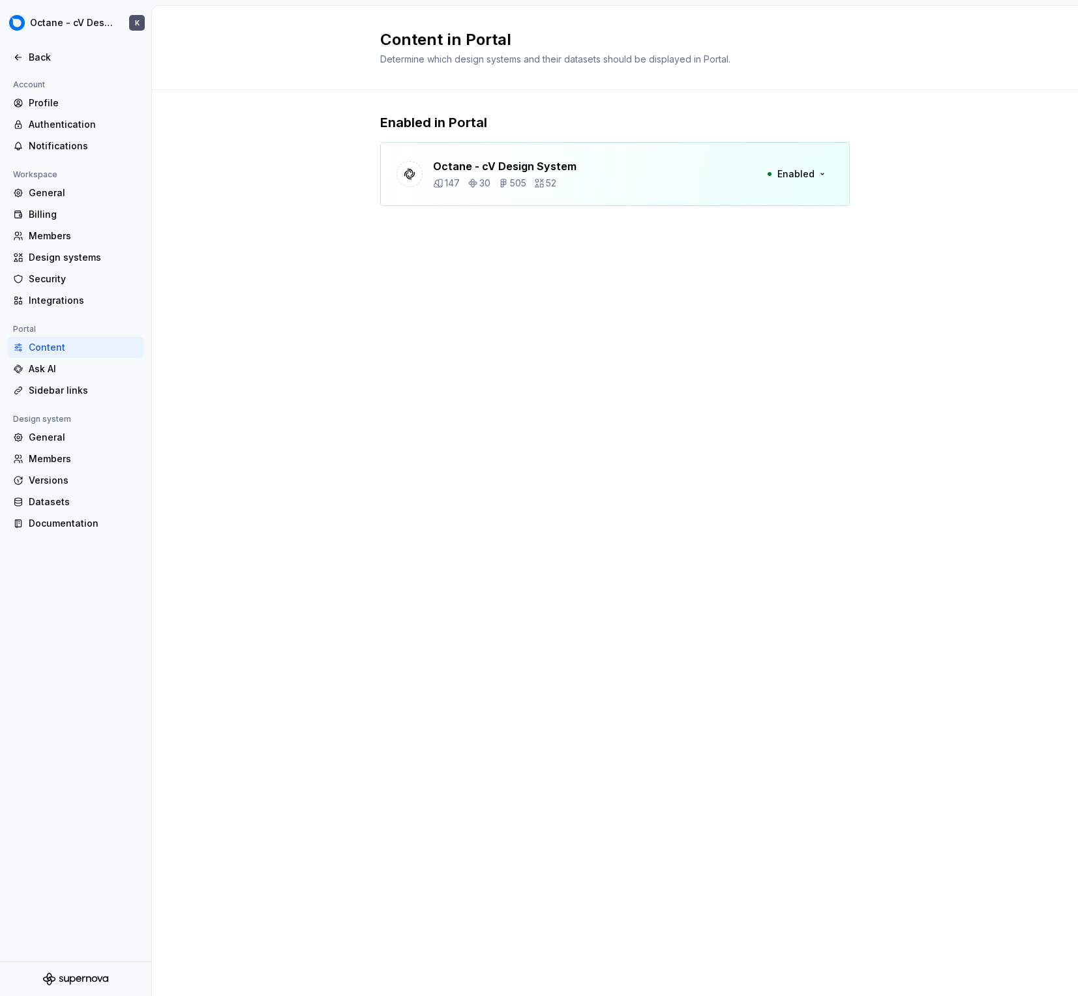
click at [602, 141] on div "Enabled in Portal Octane - cV Design System 147 30 505 52 Enabled" at bounding box center [614, 159] width 469 height 93
click at [791, 165] on button "Enabled" at bounding box center [795, 173] width 75 height 23
click at [825, 173] on button "Enabled" at bounding box center [795, 173] width 75 height 23
click at [98, 374] on div "Ask AI" at bounding box center [84, 368] width 110 height 13
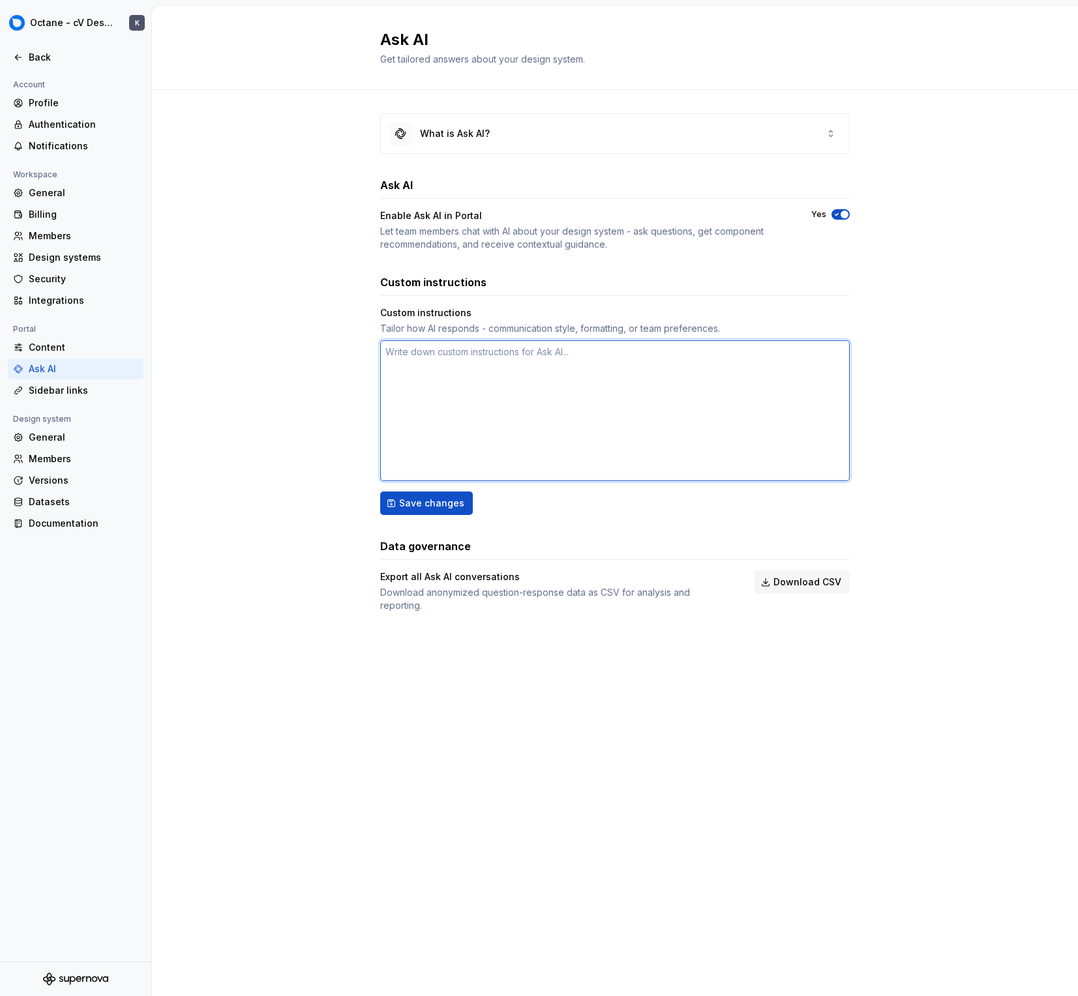
click at [465, 363] on textarea at bounding box center [614, 410] width 469 height 141
click at [673, 231] on div "Let team members chat with AI about your design system - ask questions, get com…" at bounding box center [583, 238] width 407 height 26
click at [531, 158] on div "What is Ask AI? Ask AI Enable Ask AI in Portal Let team members chat with AI ab…" at bounding box center [614, 362] width 469 height 499
click at [531, 146] on div "What is Ask AI?" at bounding box center [615, 133] width 468 height 39
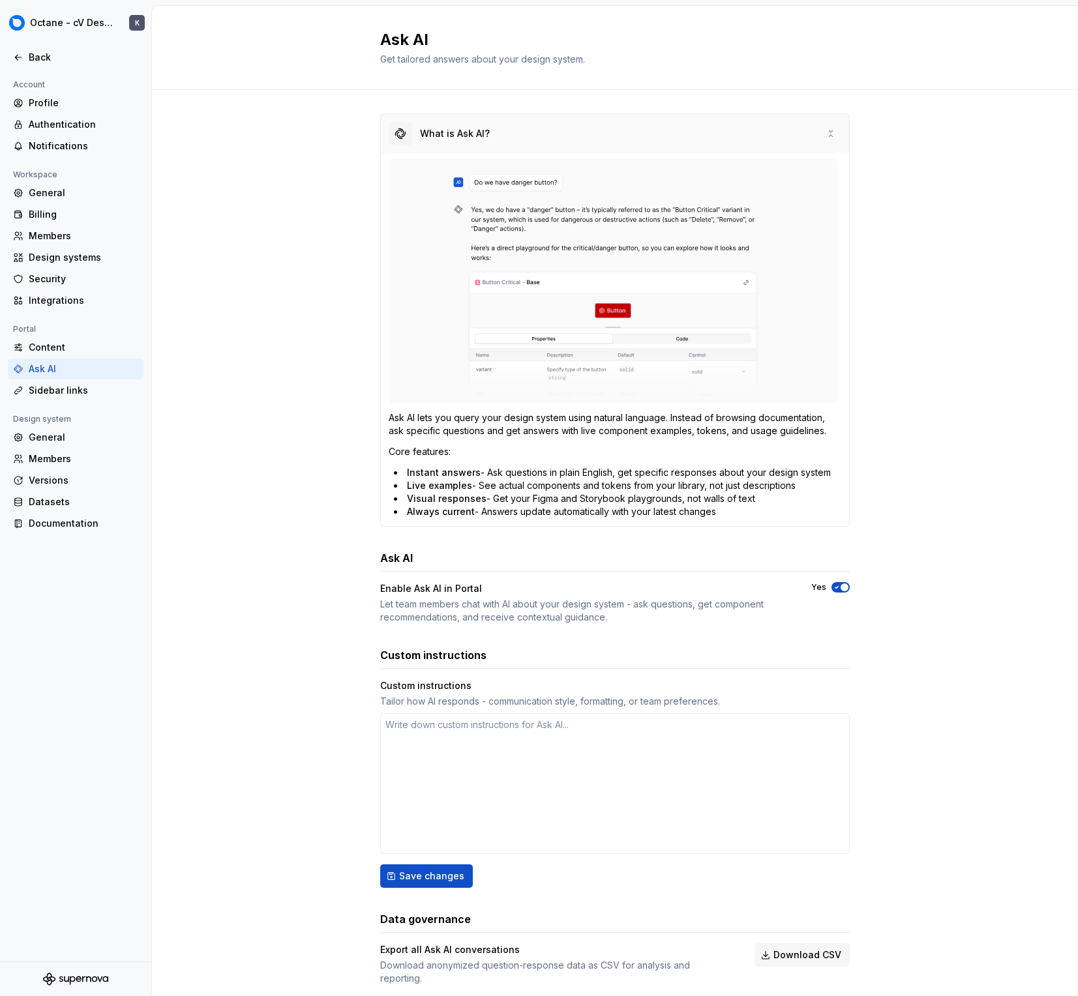
click at [531, 145] on div "What is Ask AI?" at bounding box center [615, 133] width 468 height 39
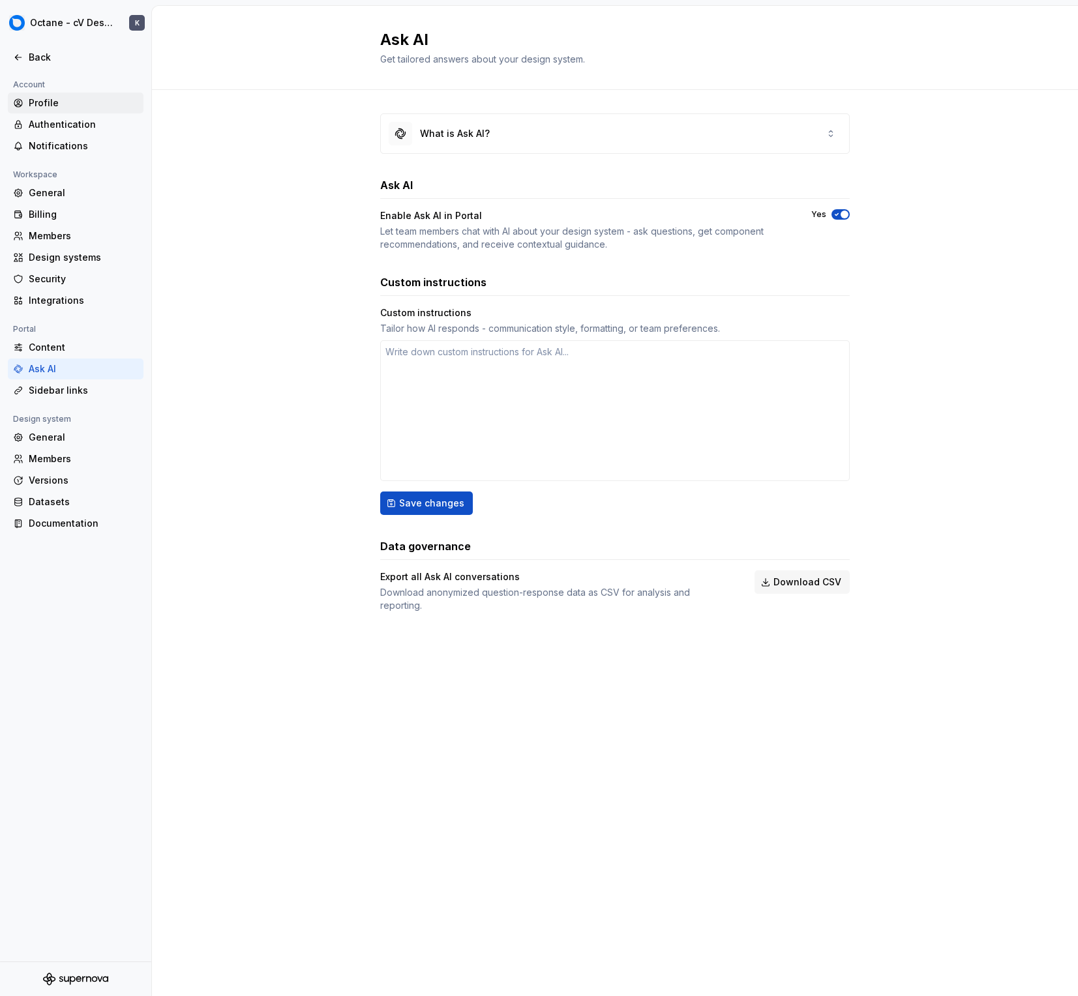
click at [94, 95] on div "Profile" at bounding box center [76, 103] width 136 height 21
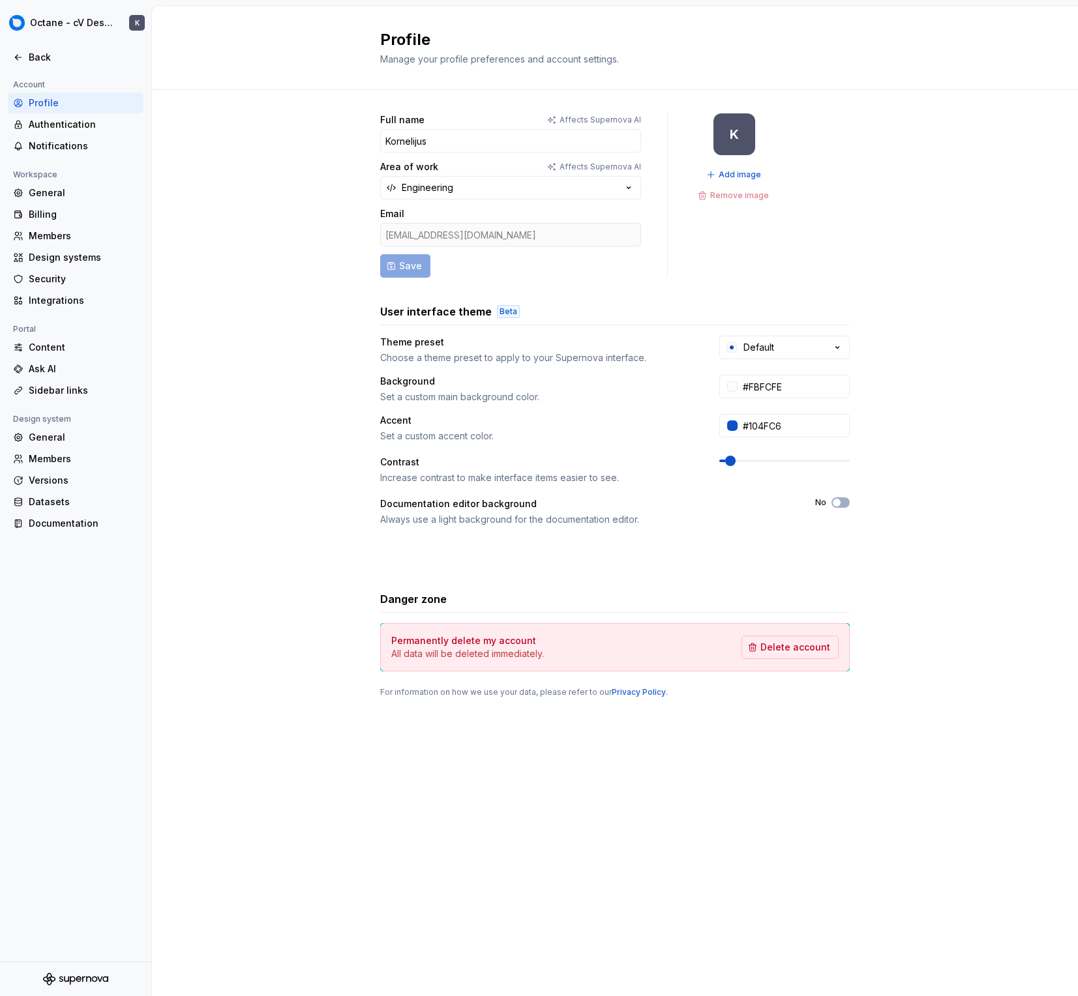
click at [80, 68] on div at bounding box center [75, 72] width 151 height 9
click at [83, 59] on div "Back" at bounding box center [84, 57] width 110 height 13
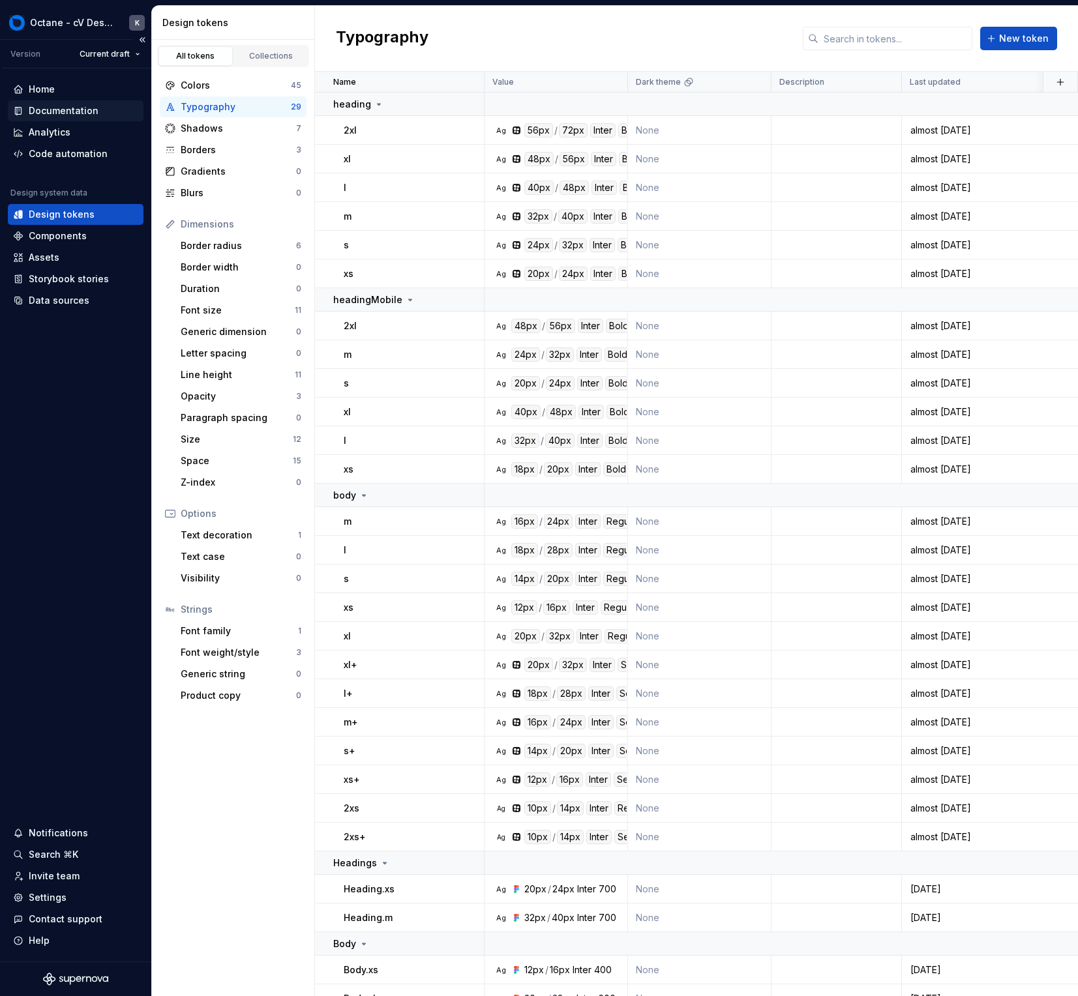
click at [79, 119] on div "Documentation" at bounding box center [76, 110] width 136 height 21
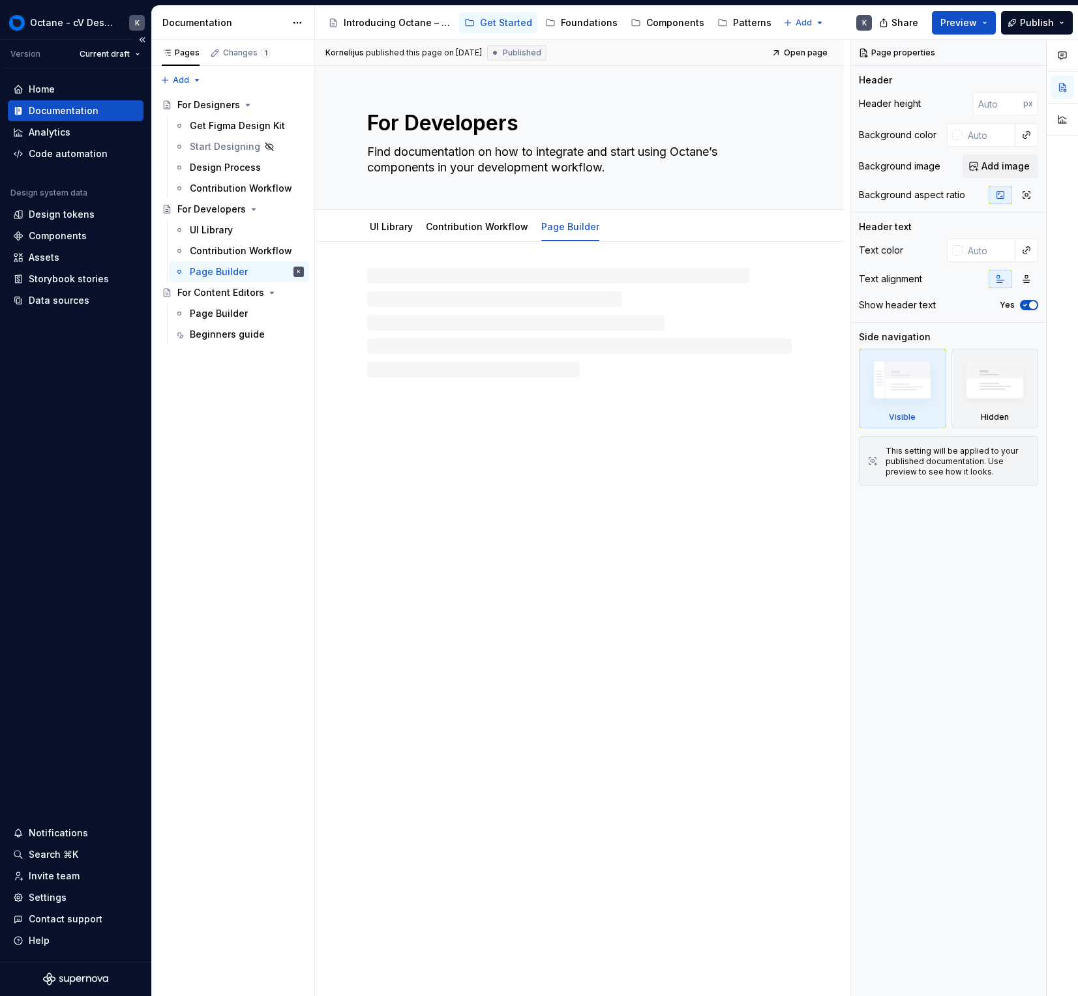
type textarea "*"
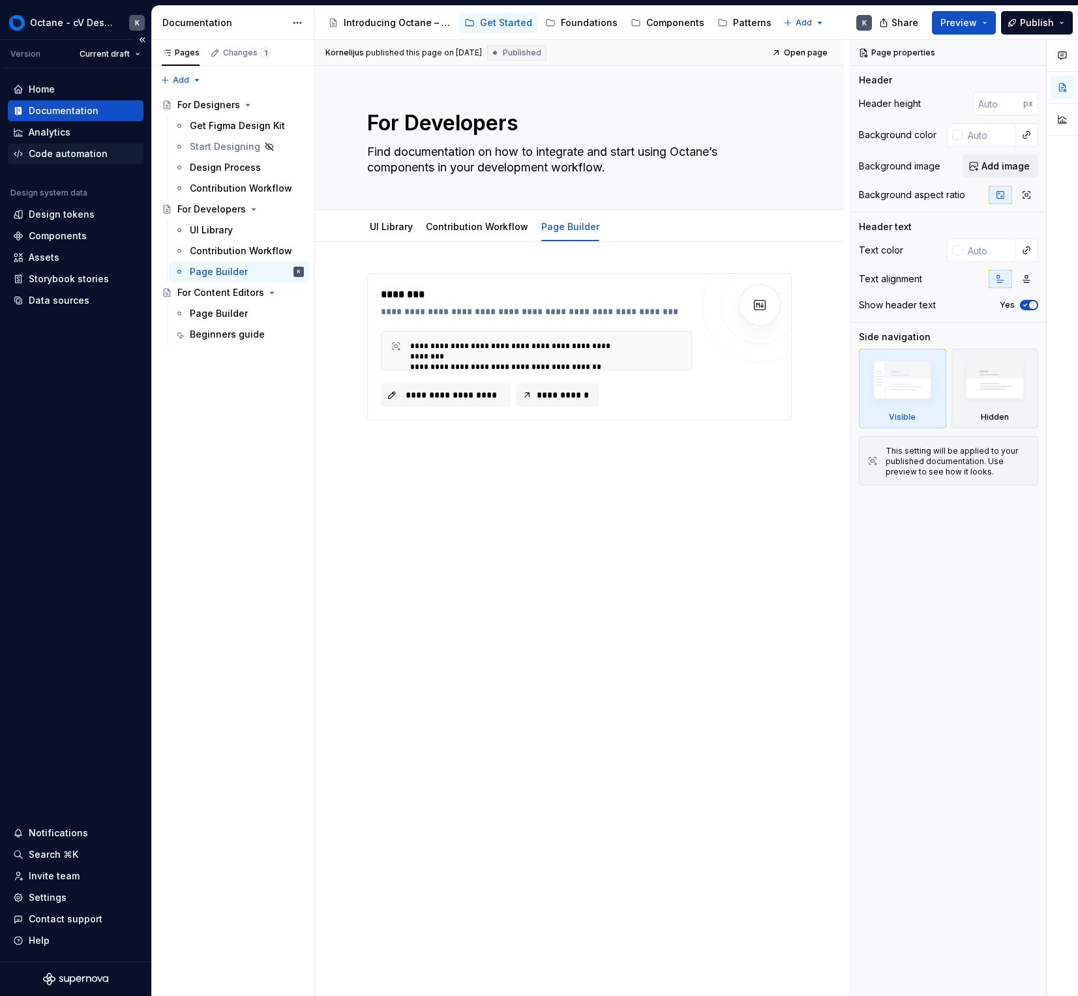
click at [80, 145] on div "Code automation" at bounding box center [76, 153] width 136 height 21
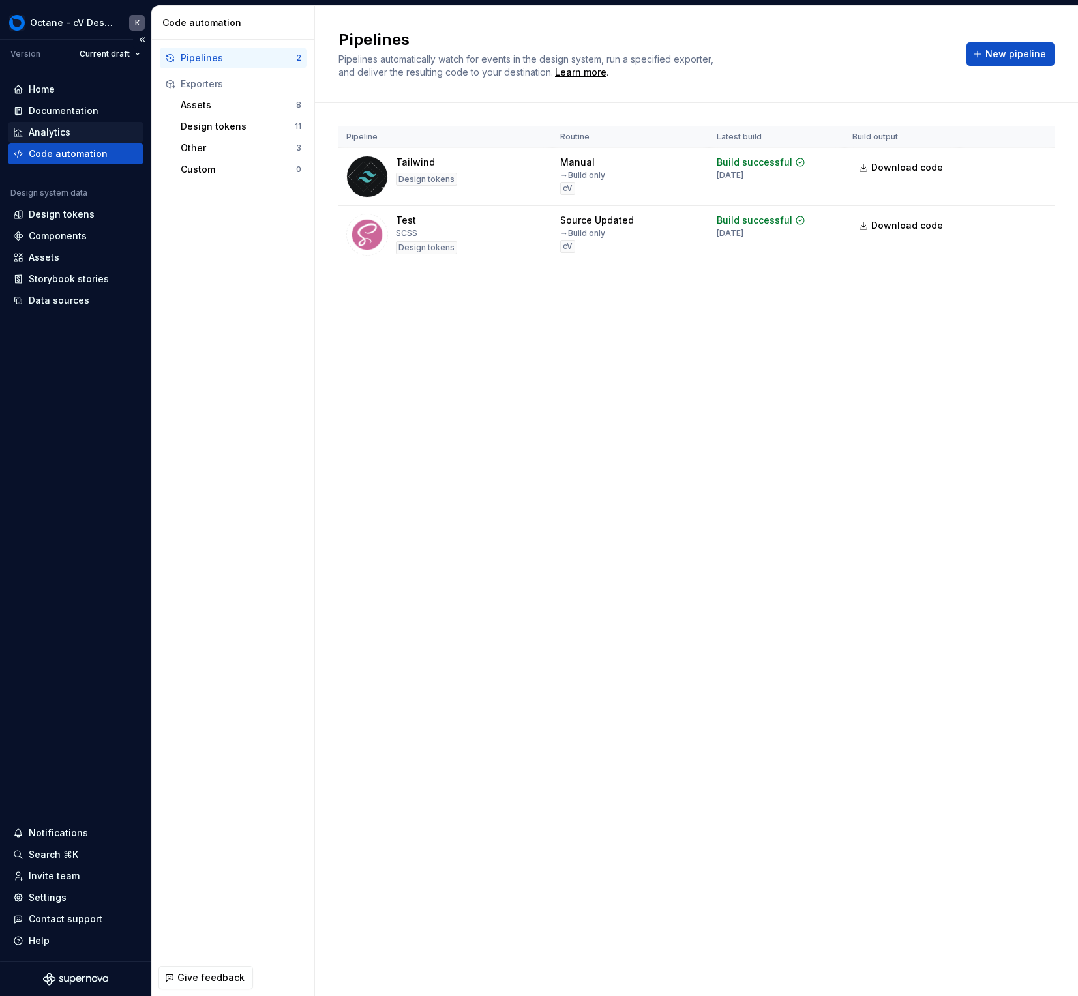
click at [84, 138] on div "Analytics" at bounding box center [75, 132] width 125 height 13
click at [85, 135] on div "Analytics" at bounding box center [75, 132] width 125 height 13
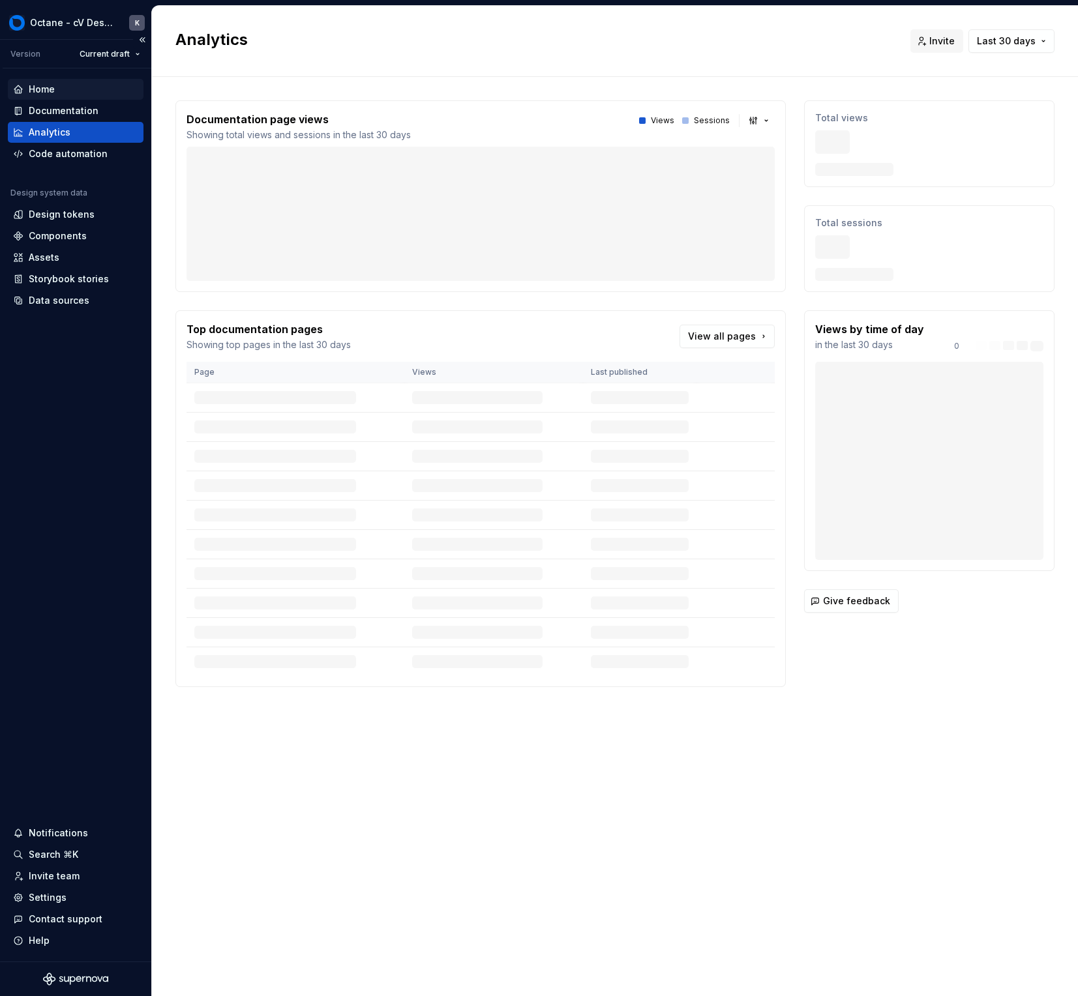
click at [68, 89] on div "Home" at bounding box center [75, 89] width 125 height 13
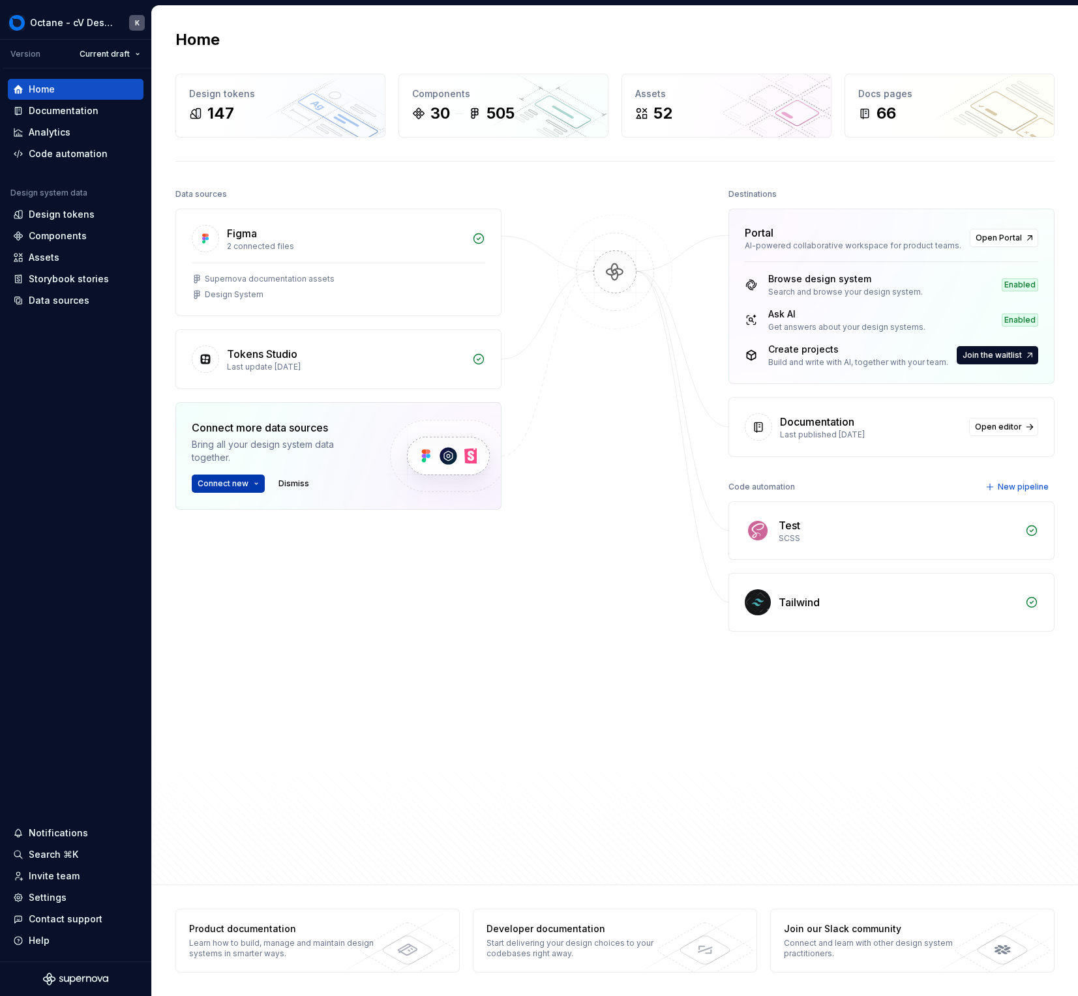
click at [259, 488] on button "Connect new" at bounding box center [228, 484] width 73 height 18
click at [1006, 237] on span "Open Portal" at bounding box center [998, 238] width 46 height 10
